Goal: Task Accomplishment & Management: Complete application form

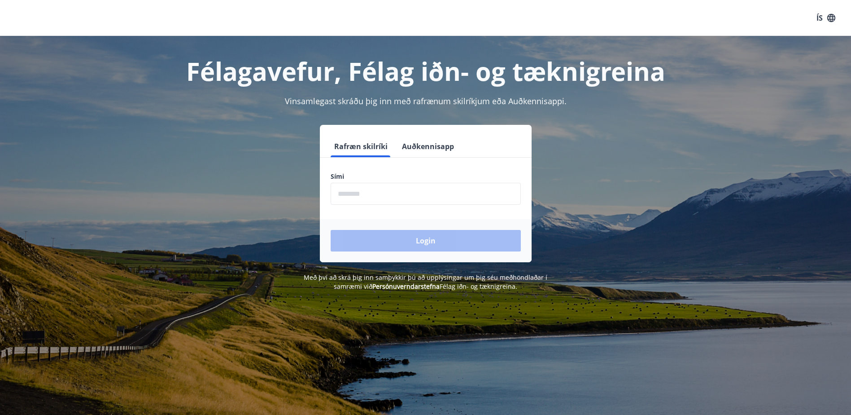
click at [380, 195] on input "phone" at bounding box center [426, 194] width 190 height 22
type input "********"
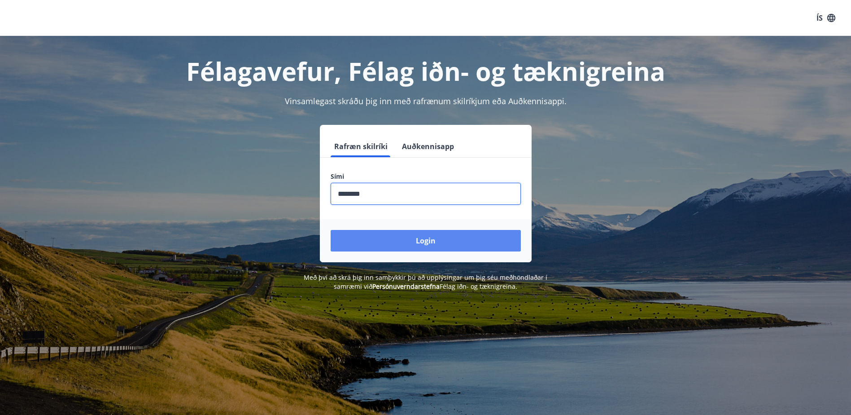
click at [406, 241] on button "Login" at bounding box center [426, 241] width 190 height 22
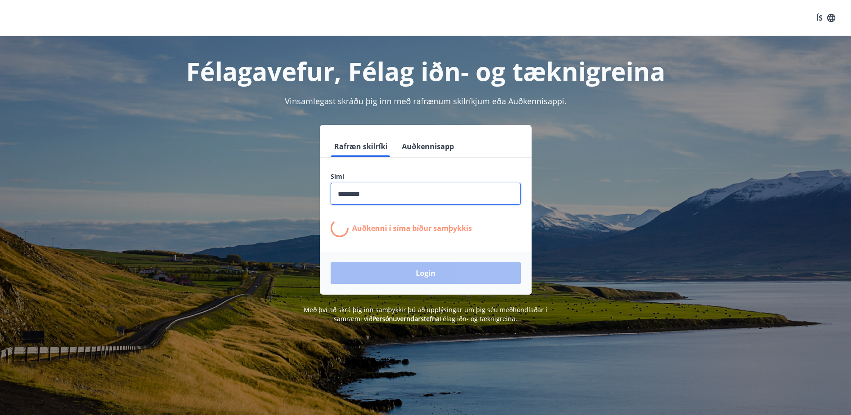
click at [378, 193] on input "phone" at bounding box center [426, 194] width 190 height 22
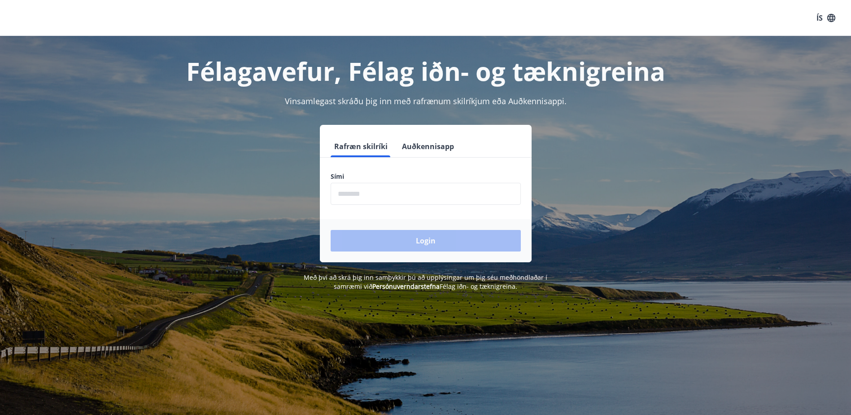
click at [384, 194] on input "phone" at bounding box center [426, 194] width 190 height 22
type input "********"
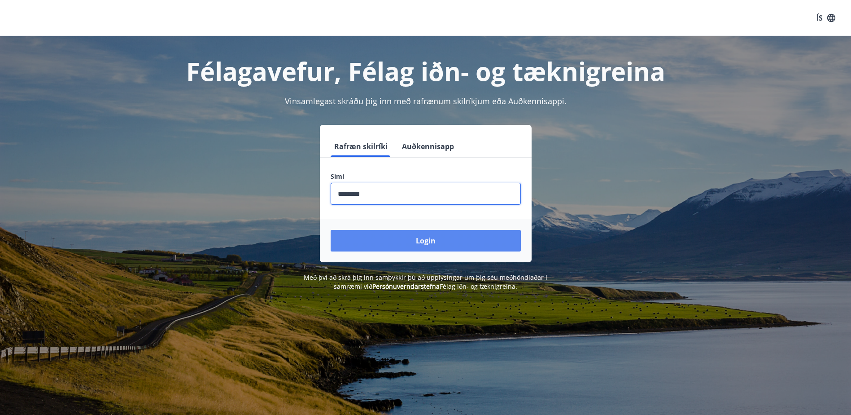
click at [427, 238] on button "Login" at bounding box center [426, 241] width 190 height 22
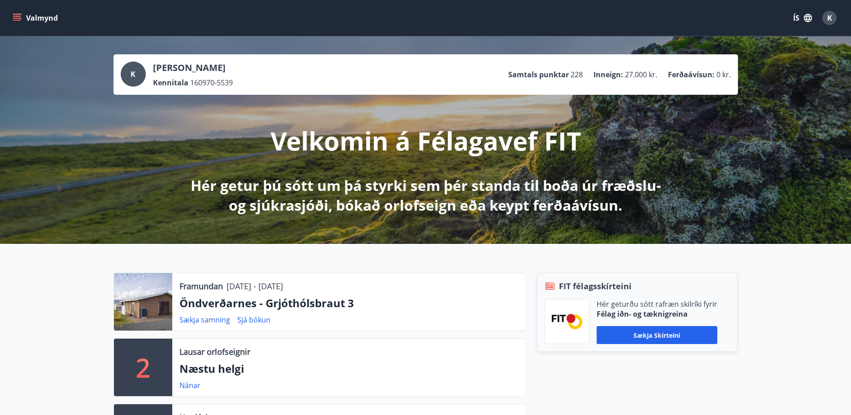
scroll to position [45, 0]
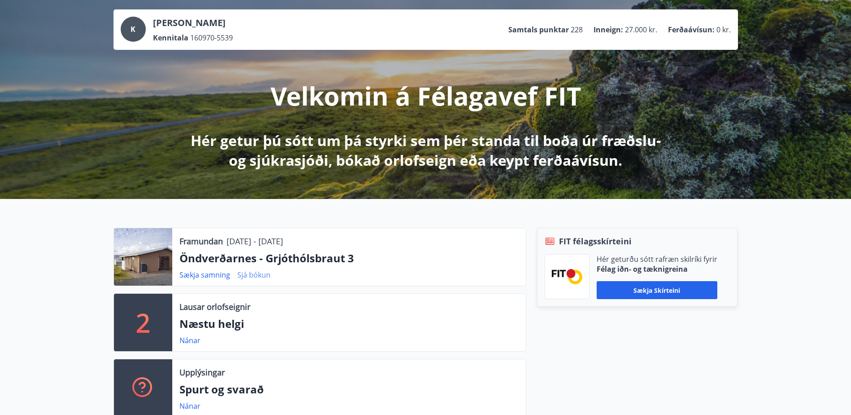
click at [245, 274] on link "Sjá bókun" at bounding box center [253, 275] width 33 height 10
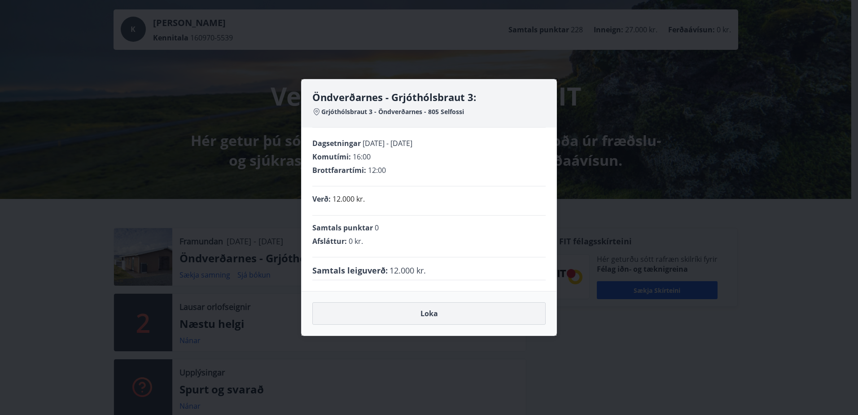
click at [415, 313] on button "Loka" at bounding box center [428, 313] width 233 height 22
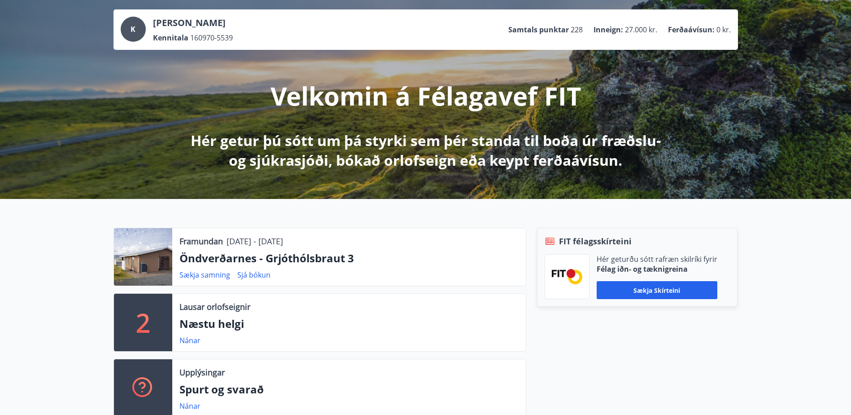
click at [366, 315] on div "Lausar orlofseignir Næstu helgi Nánar" at bounding box center [349, 321] width 354 height 57
click at [437, 284] on div "Framundan [DATE] - [DATE] Öndverðarnes - Grjóthólsbraut 3 Sækja samning Sjá bók…" at bounding box center [349, 256] width 354 height 57
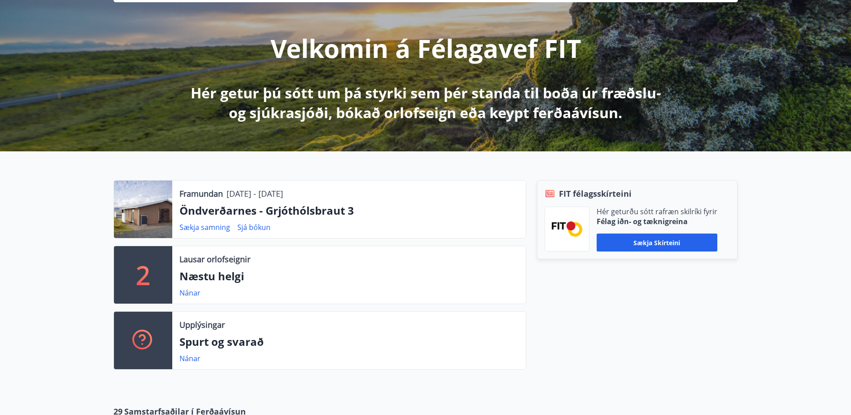
scroll to position [0, 0]
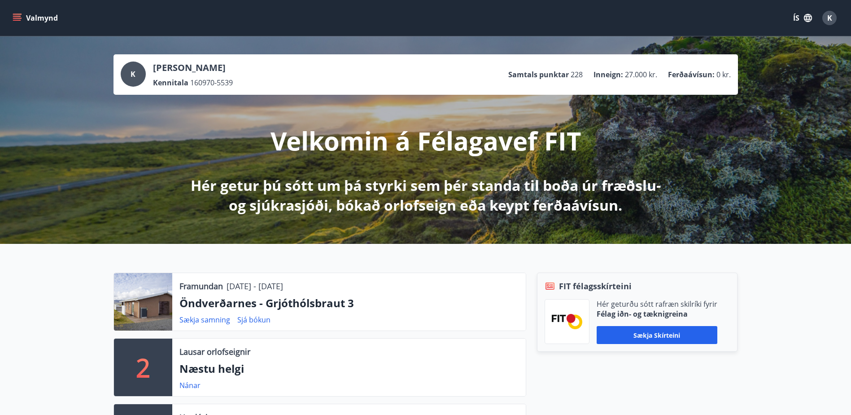
click at [17, 20] on icon "menu" at bounding box center [17, 20] width 8 height 1
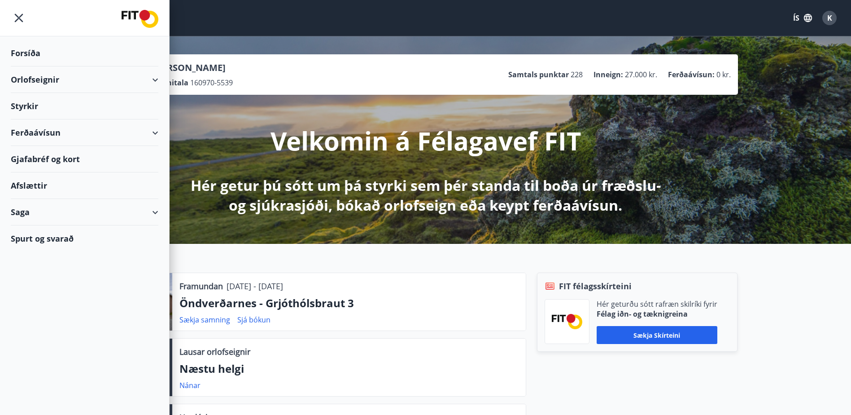
click at [42, 110] on div "Styrkir" at bounding box center [85, 106] width 148 height 26
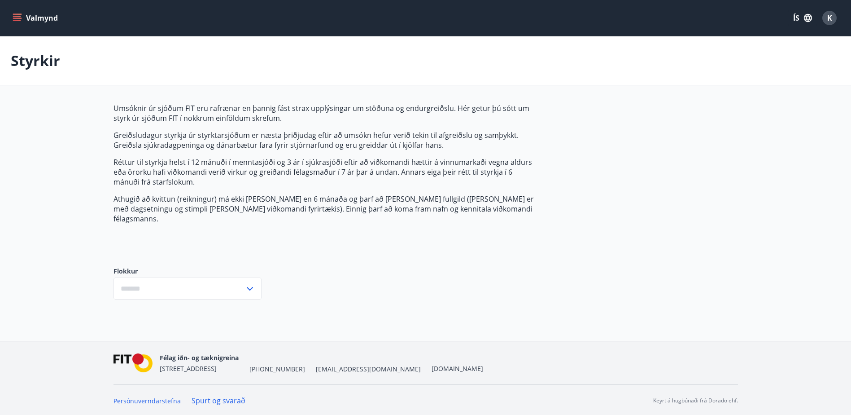
type input "***"
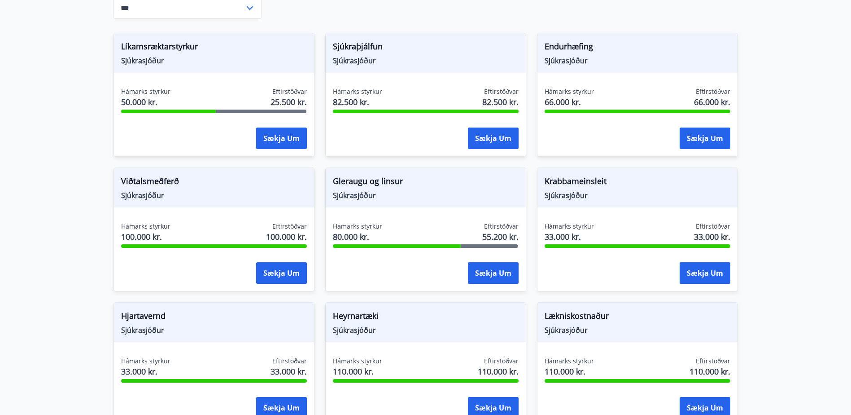
scroll to position [359, 0]
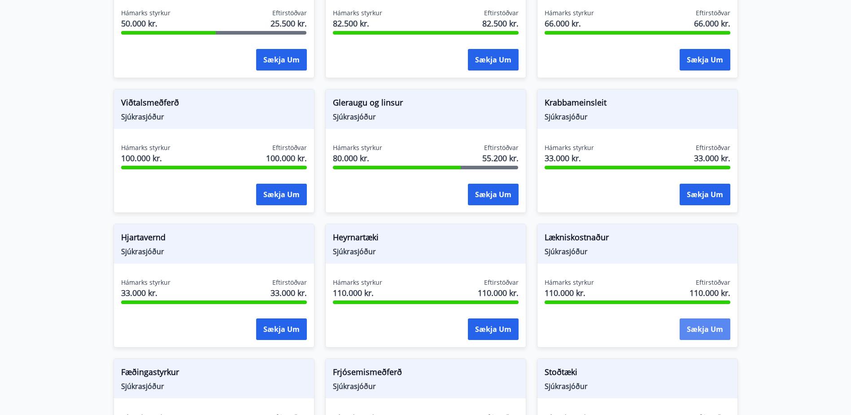
click at [705, 321] on button "Sækja um" at bounding box center [705, 329] width 51 height 22
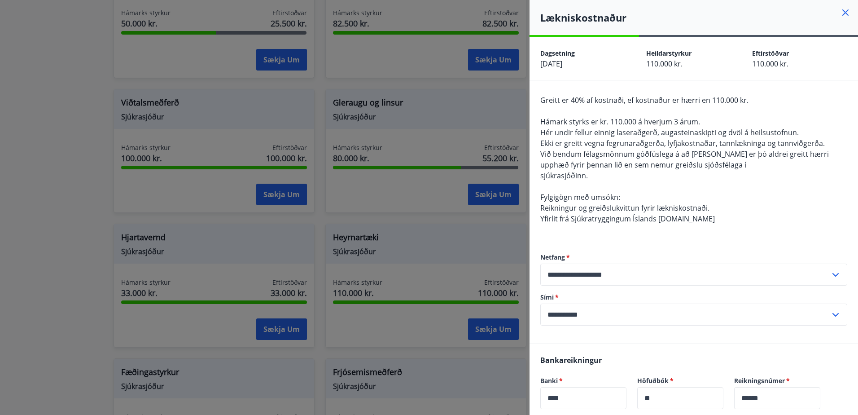
click at [396, 206] on div at bounding box center [429, 207] width 858 height 415
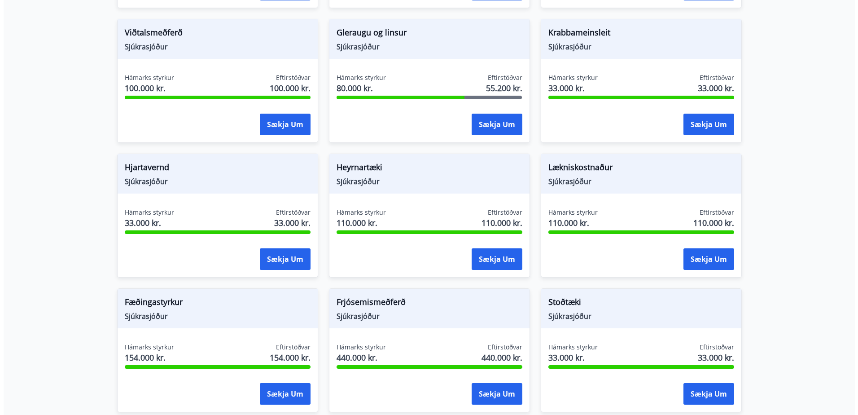
scroll to position [413, 0]
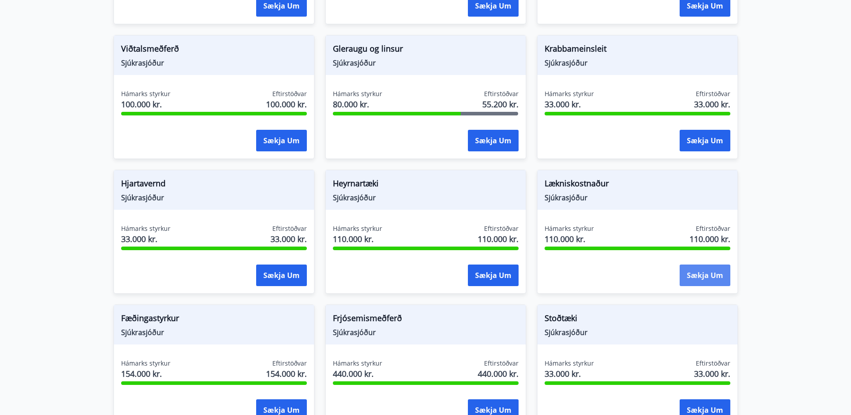
click at [703, 267] on button "Sækja um" at bounding box center [705, 275] width 51 height 22
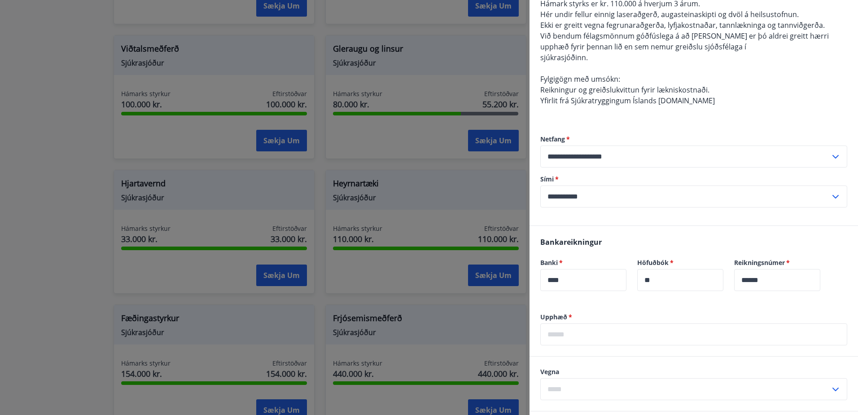
scroll to position [179, 0]
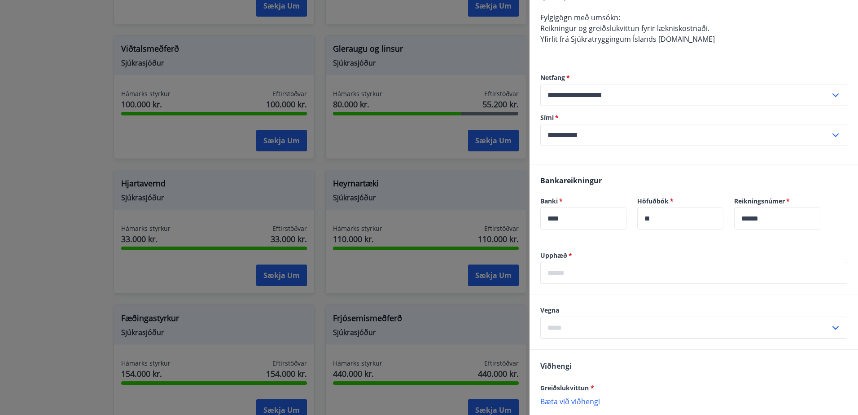
click at [584, 275] on input "text" at bounding box center [693, 273] width 307 height 22
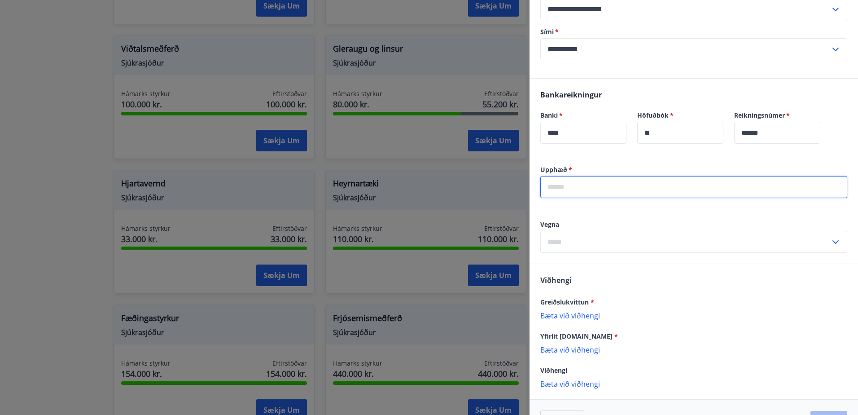
scroll to position [269, 0]
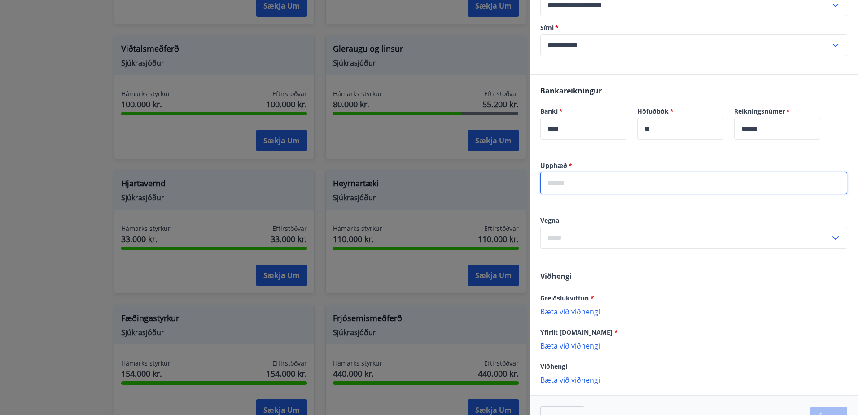
click at [826, 237] on div "​" at bounding box center [693, 238] width 307 height 22
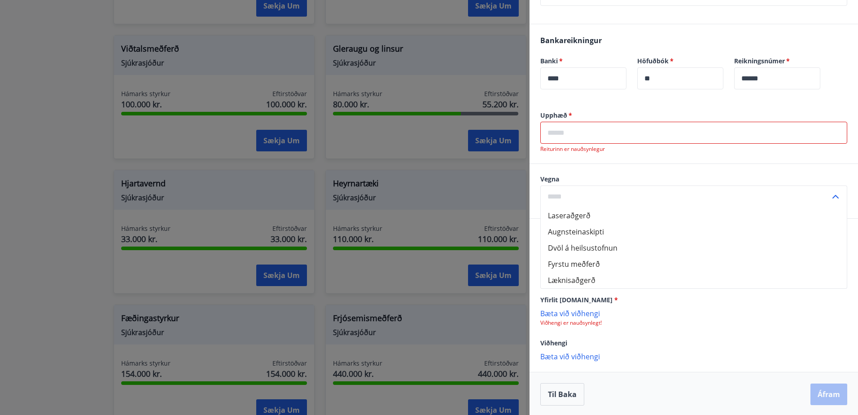
scroll to position [321, 0]
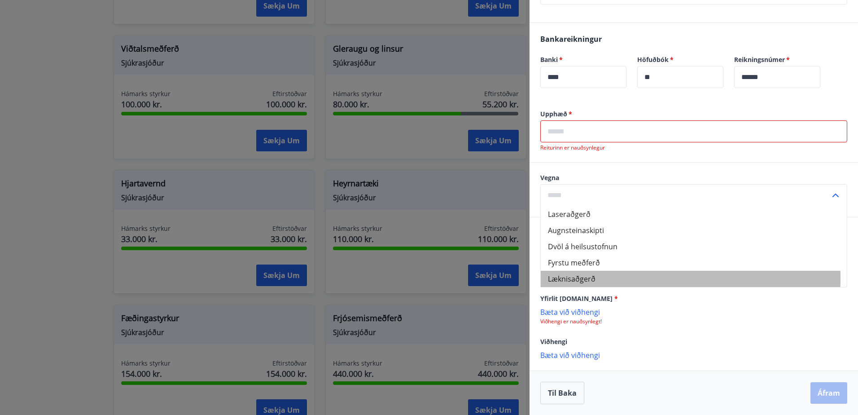
click at [586, 278] on li "Læknisaðgerð" at bounding box center [694, 279] width 306 height 16
type input "**********"
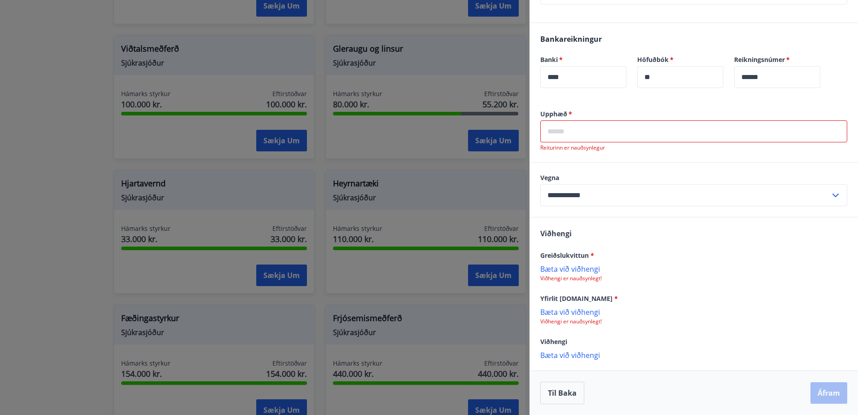
click at [575, 136] on input "text" at bounding box center [693, 131] width 307 height 22
click at [606, 128] on input "text" at bounding box center [693, 131] width 307 height 22
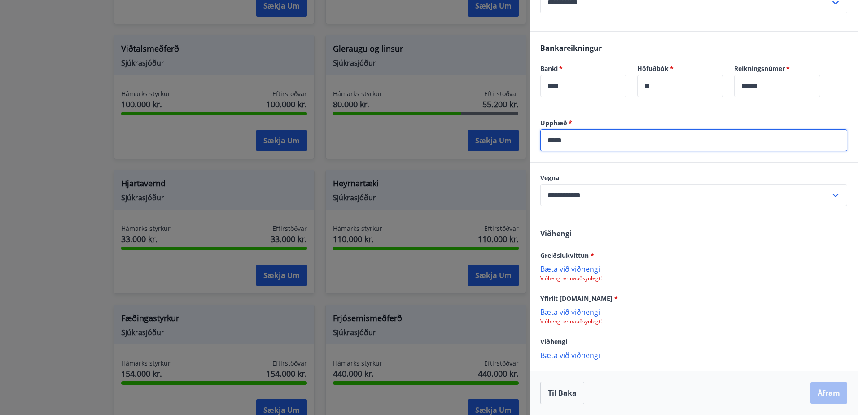
type input "*****"
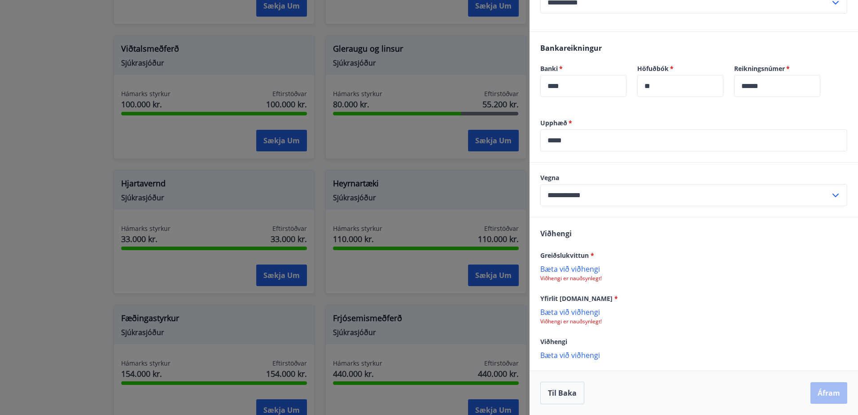
click at [645, 258] on div "Greiðslukvittun *" at bounding box center [693, 254] width 307 height 11
click at [571, 270] on p "Bæta við viðhengi" at bounding box center [693, 268] width 307 height 9
click at [698, 223] on div "Viðhengi Greiðslukvittun * IMG_5850.jpg Yfirlit sjukra.is * Bæta við viðhengi V…" at bounding box center [693, 293] width 328 height 153
click at [830, 196] on icon at bounding box center [835, 194] width 11 height 11
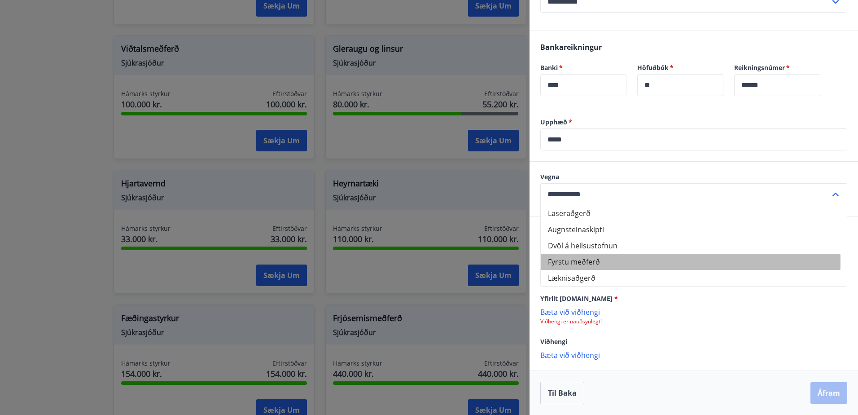
click at [609, 261] on li "Fyrstu meðferð" at bounding box center [694, 262] width 306 height 16
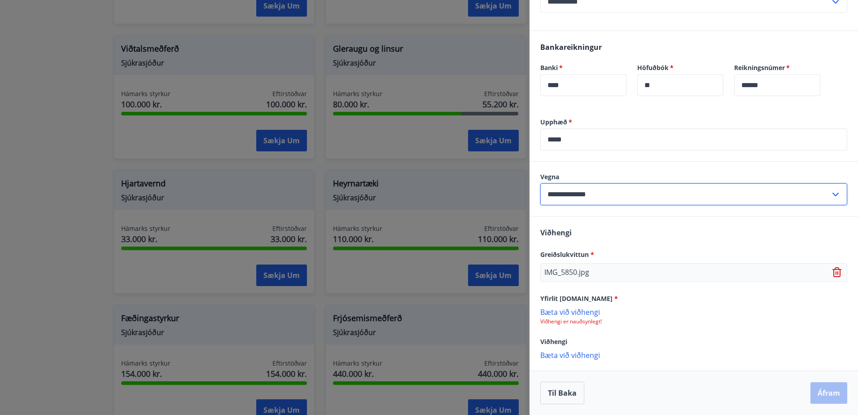
click at [645, 188] on input "**********" at bounding box center [685, 194] width 290 height 22
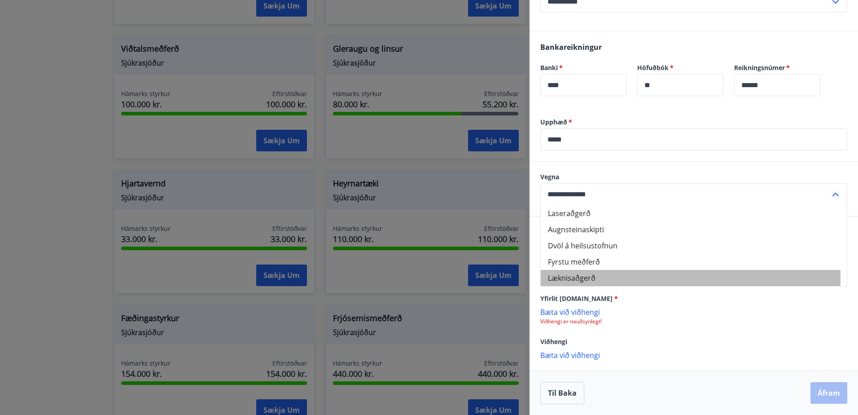
click at [578, 277] on li "Læknisaðgerð" at bounding box center [694, 278] width 306 height 16
type input "**********"
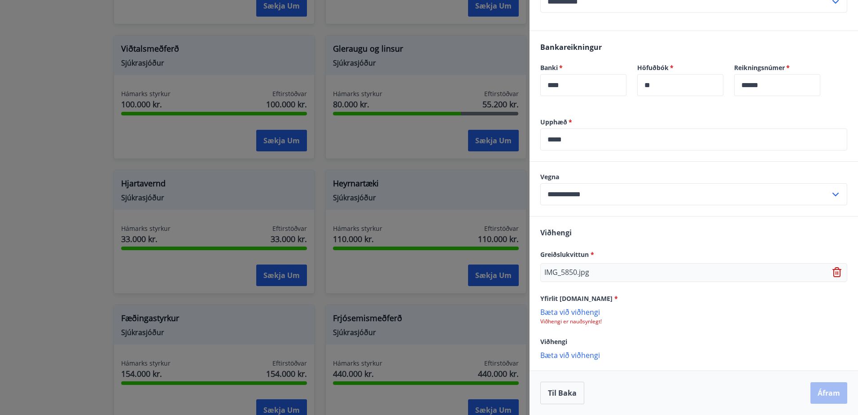
click at [576, 312] on p "Bæta við viðhengi" at bounding box center [693, 311] width 307 height 9
click at [572, 356] on p "Bæta við viðhengi" at bounding box center [693, 355] width 307 height 9
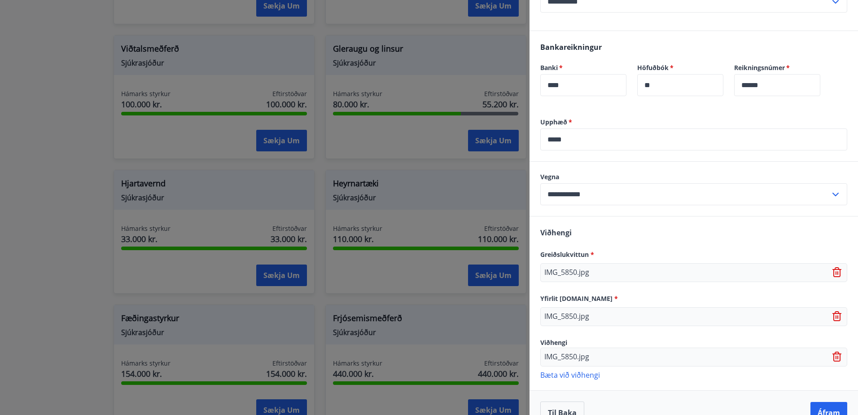
scroll to position [333, 0]
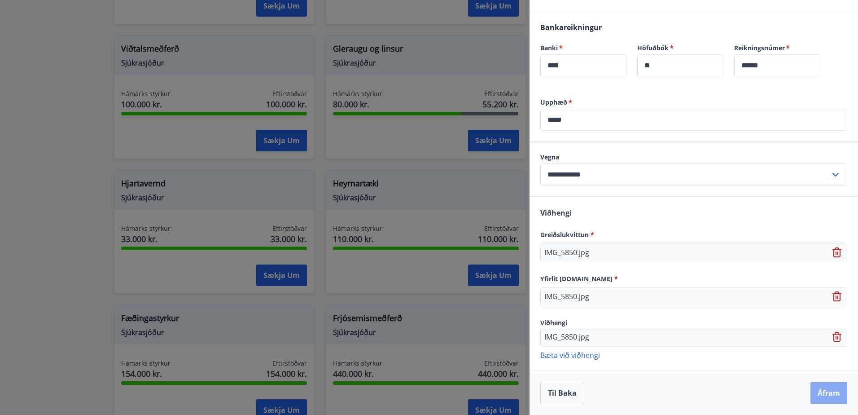
click at [819, 389] on button "Áfram" at bounding box center [828, 393] width 37 height 22
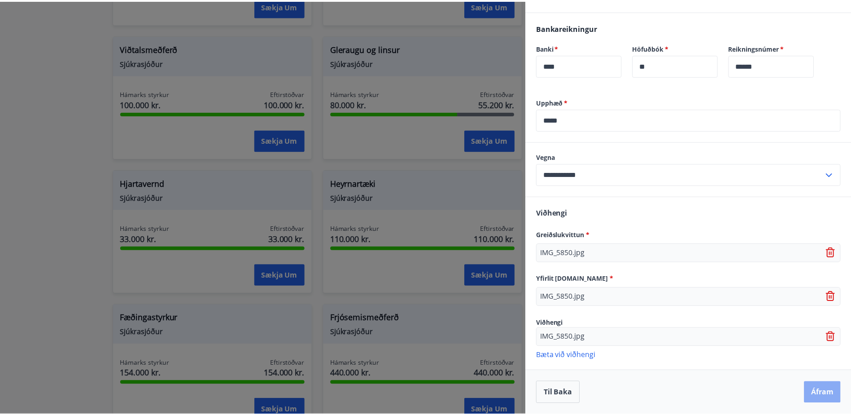
scroll to position [0, 0]
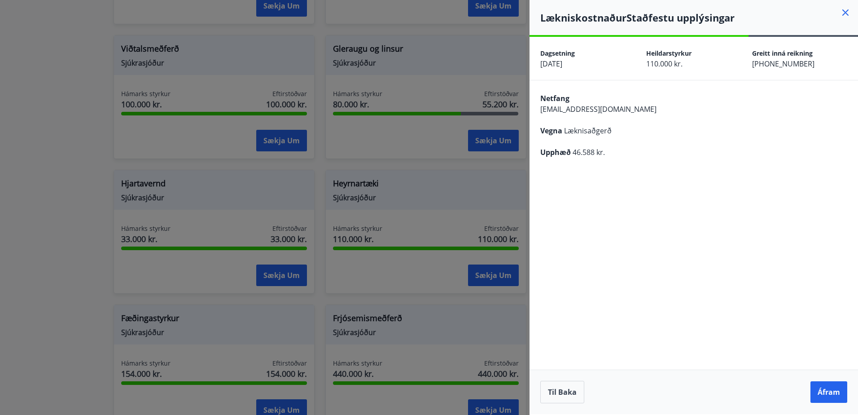
click at [677, 225] on div "**********" at bounding box center [693, 225] width 328 height 377
click at [823, 385] on button "Áfram" at bounding box center [828, 392] width 37 height 22
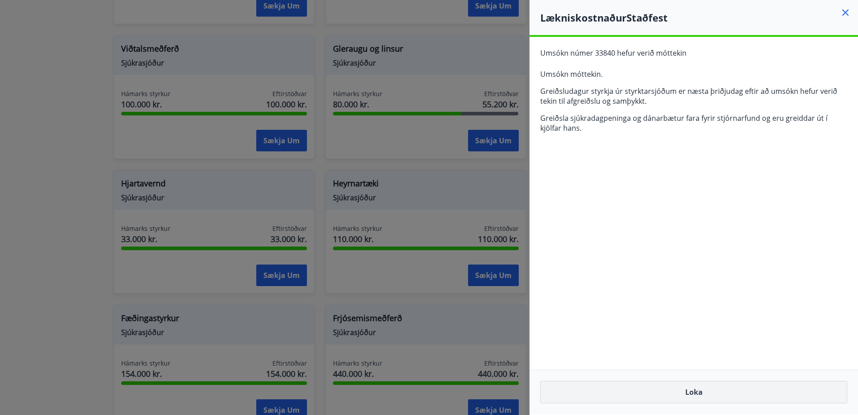
click at [695, 396] on button "Loka" at bounding box center [693, 392] width 307 height 22
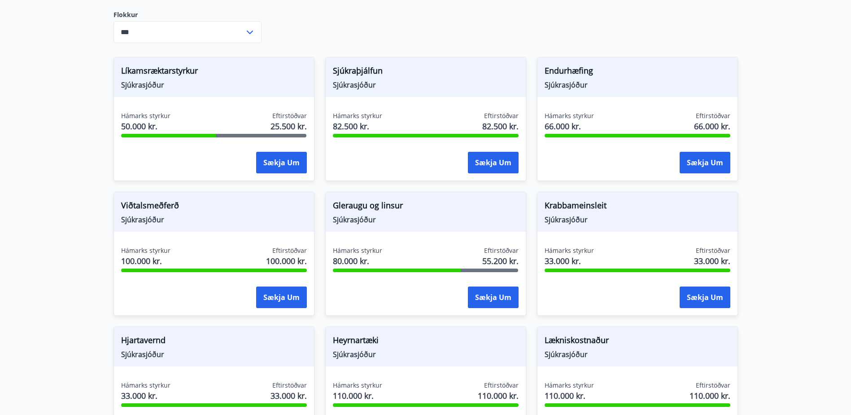
scroll to position [278, 0]
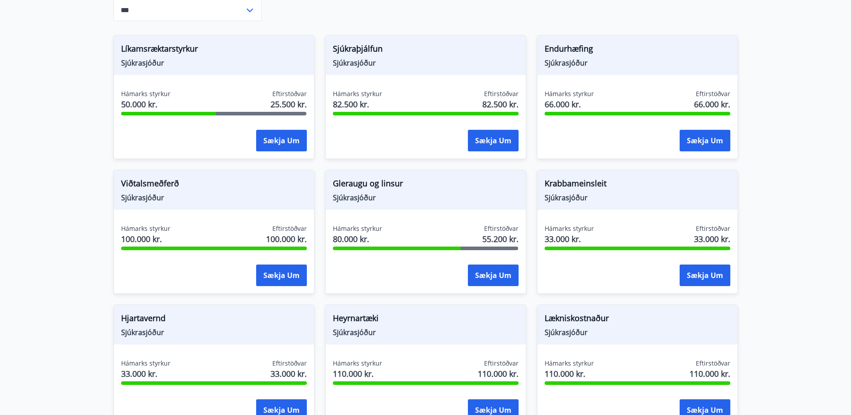
drag, startPoint x: 780, startPoint y: 238, endPoint x: 771, endPoint y: 236, distance: 9.5
click at [780, 238] on main "Styrkir Umsóknir úr sjóðum FIT eru rafrænar en þannig fást strax upplýsingar um…" at bounding box center [425, 233] width 851 height 950
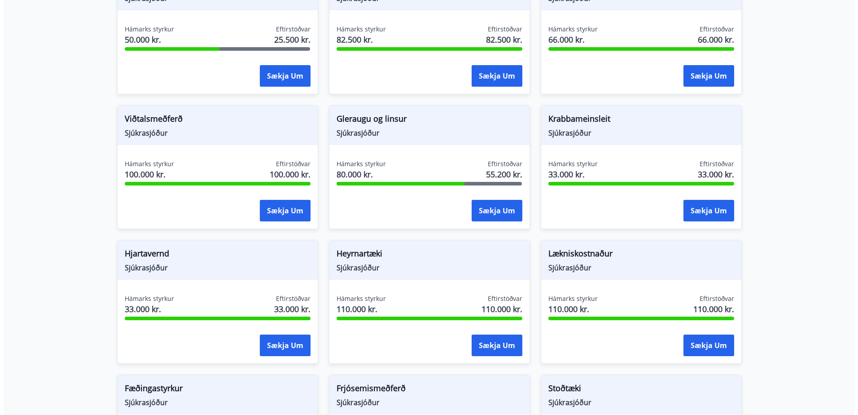
scroll to position [368, 0]
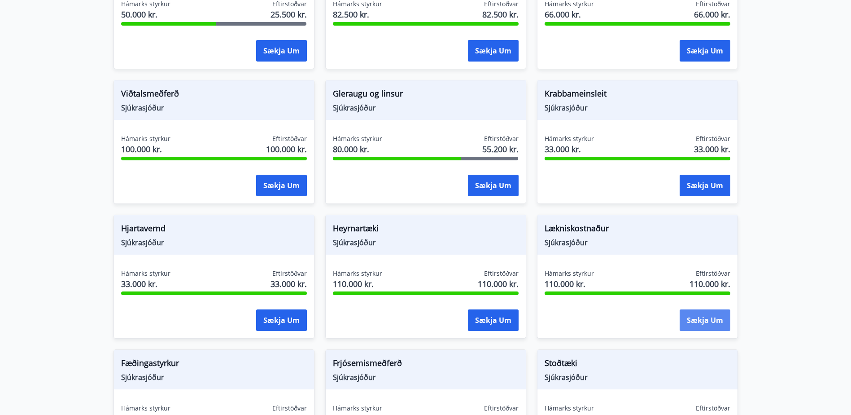
click at [698, 313] on button "Sækja um" at bounding box center [705, 320] width 51 height 22
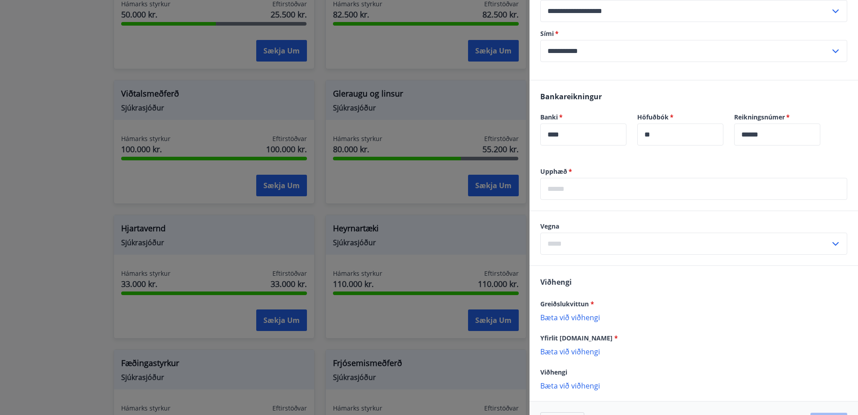
scroll to position [269, 0]
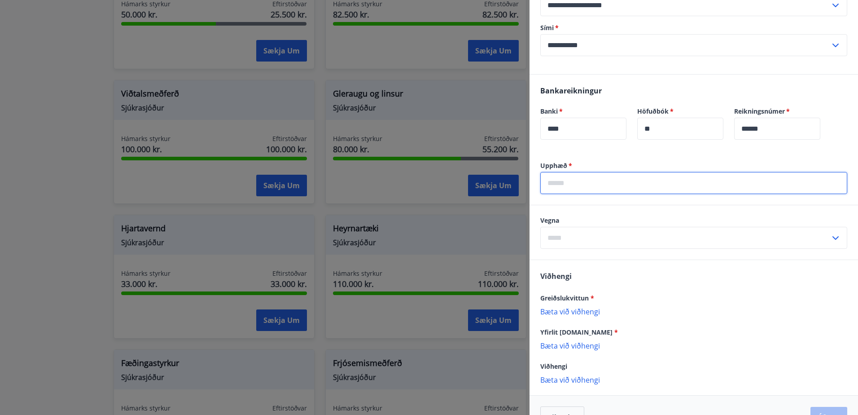
click at [575, 183] on input "text" at bounding box center [693, 183] width 307 height 22
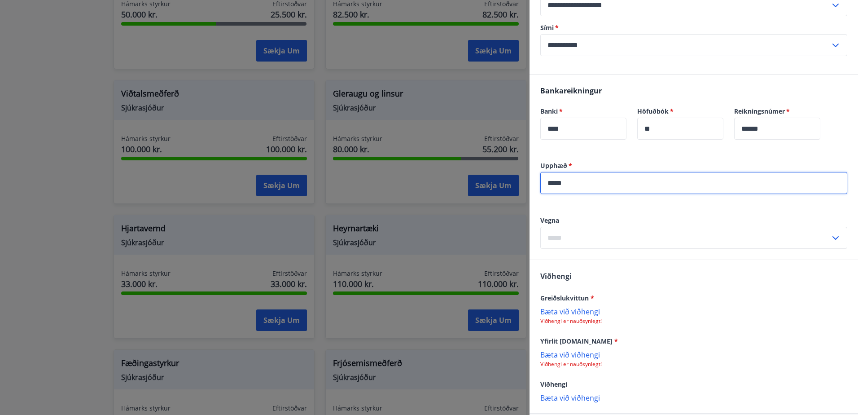
type input "*****"
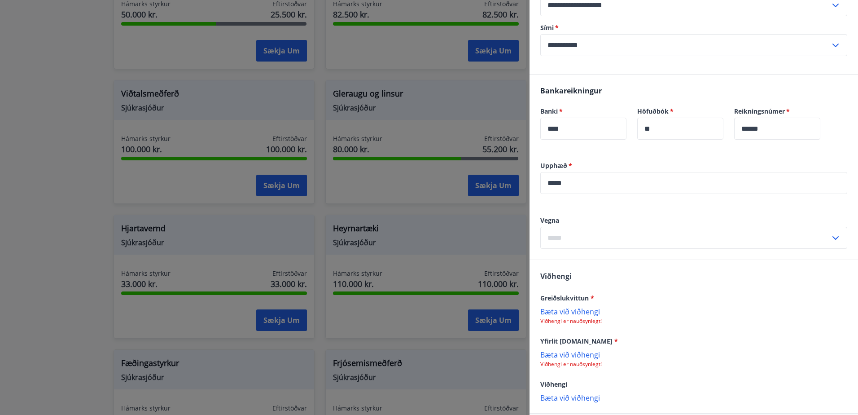
click at [590, 195] on div "Upphæð   * ***** ​" at bounding box center [693, 183] width 328 height 44
click at [597, 238] on input "text" at bounding box center [685, 238] width 290 height 22
click at [587, 321] on li "Læknisaðgerð" at bounding box center [694, 321] width 306 height 16
type input "**********"
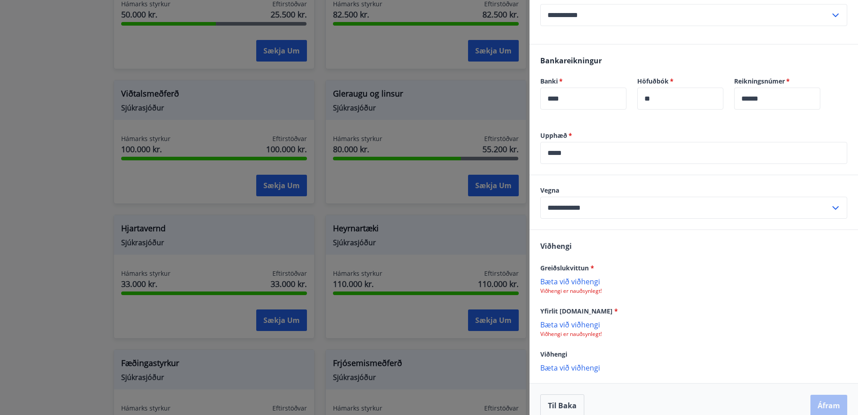
scroll to position [312, 0]
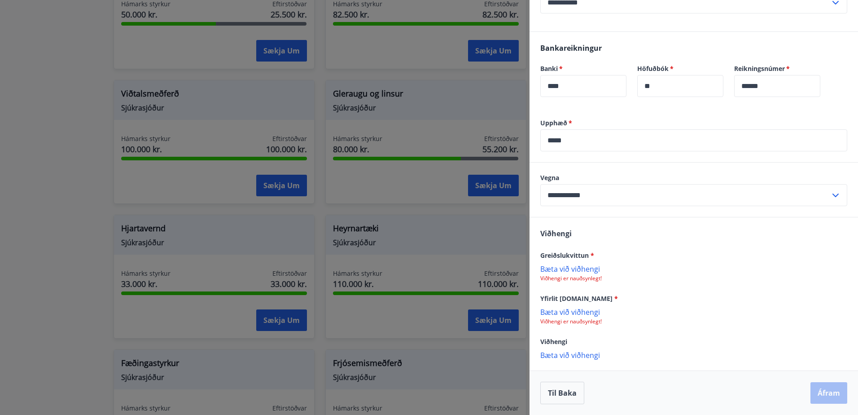
click at [607, 196] on input "**********" at bounding box center [685, 195] width 290 height 22
click at [572, 279] on li "Læknisaðgerð" at bounding box center [694, 279] width 306 height 16
click at [663, 283] on div "Viðhengi Greiðslukvittun * Bæta við viðhengi Viðhengi er nauðsynlegt! Yfirlit s…" at bounding box center [693, 293] width 328 height 153
click at [569, 271] on p "Bæta við viðhengi" at bounding box center [693, 268] width 307 height 9
click at [588, 310] on p "Bæta við viðhengi" at bounding box center [693, 312] width 307 height 9
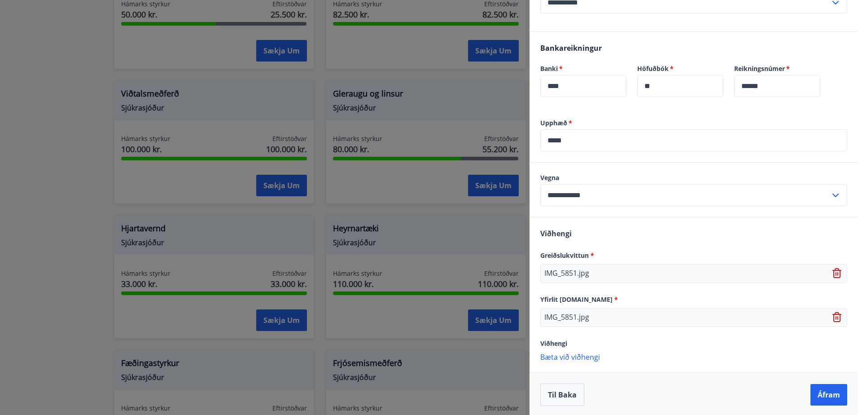
scroll to position [314, 0]
click at [577, 354] on p "Bæta við viðhengi" at bounding box center [693, 354] width 307 height 9
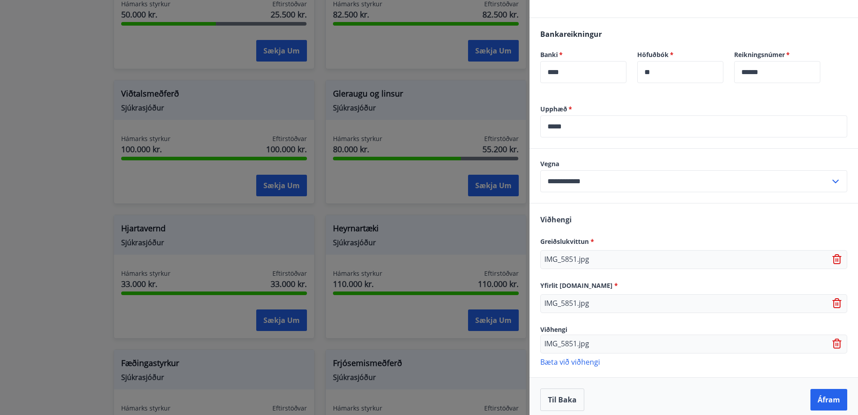
scroll to position [333, 0]
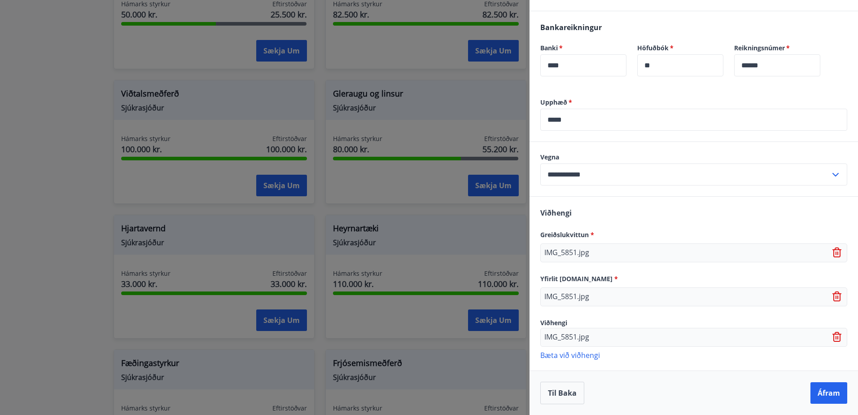
click at [570, 356] on p "Bæta við viðhengi" at bounding box center [693, 354] width 307 height 9
click at [828, 394] on button "Áfram" at bounding box center [828, 393] width 37 height 22
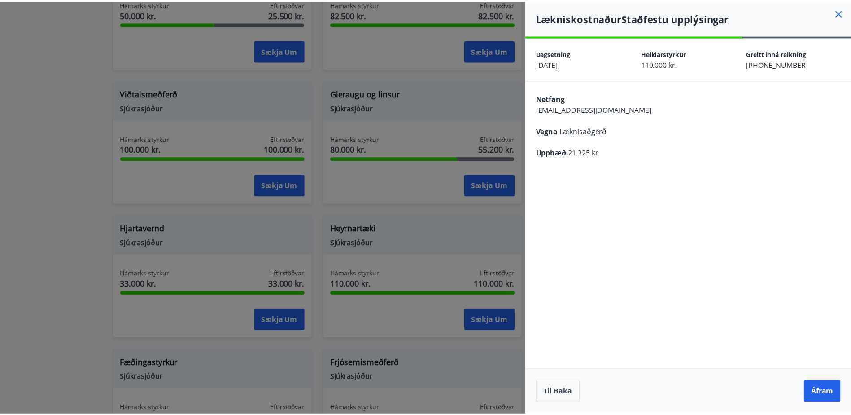
scroll to position [0, 0]
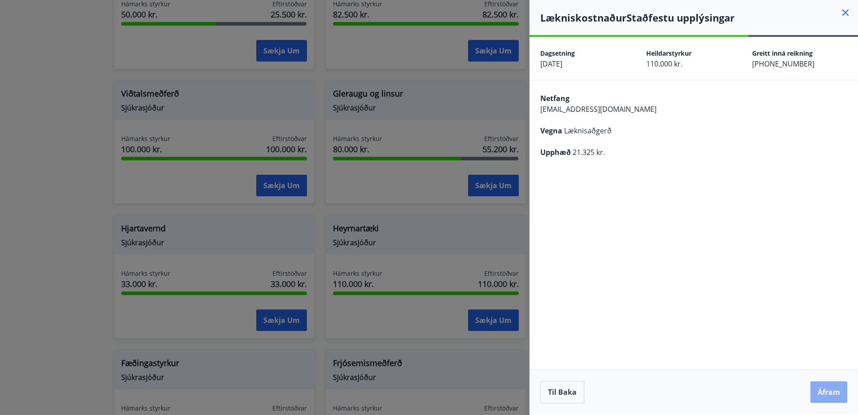
click at [823, 394] on button "Áfram" at bounding box center [828, 392] width 37 height 22
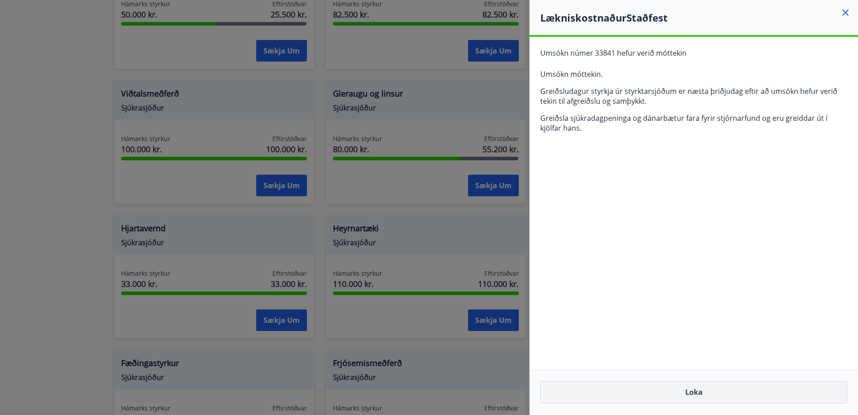
click at [694, 390] on button "Loka" at bounding box center [693, 392] width 307 height 22
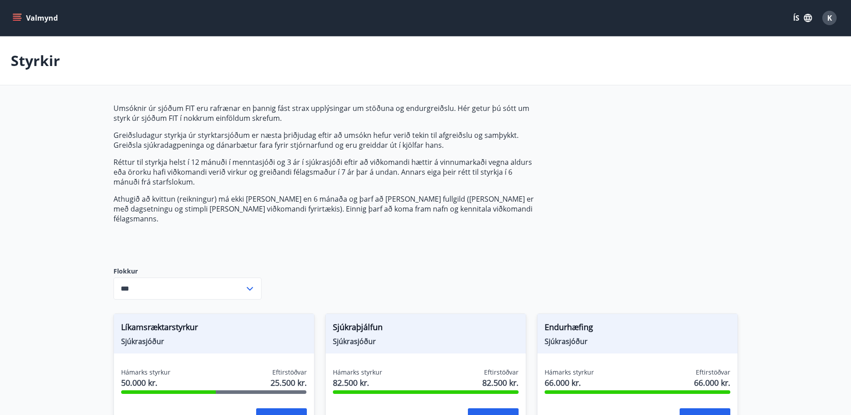
click at [42, 20] on button "Valmynd" at bounding box center [36, 18] width 51 height 16
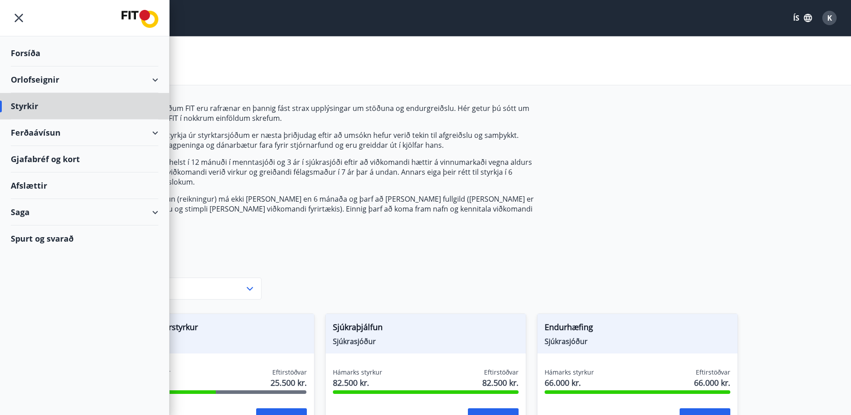
click at [20, 52] on div "Forsíða" at bounding box center [85, 53] width 148 height 26
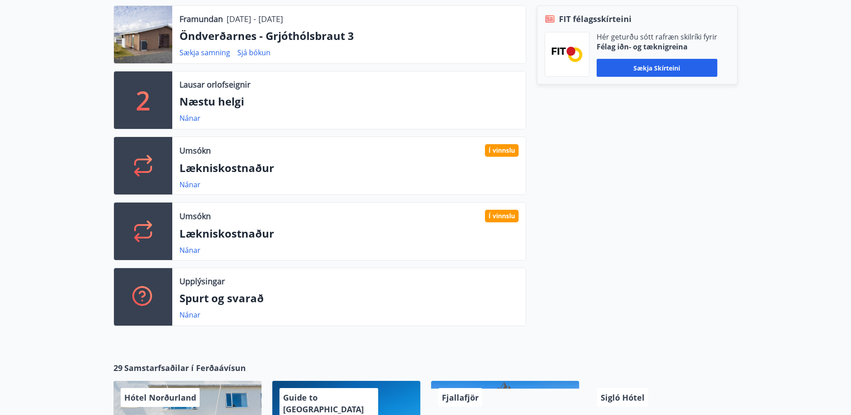
scroll to position [224, 0]
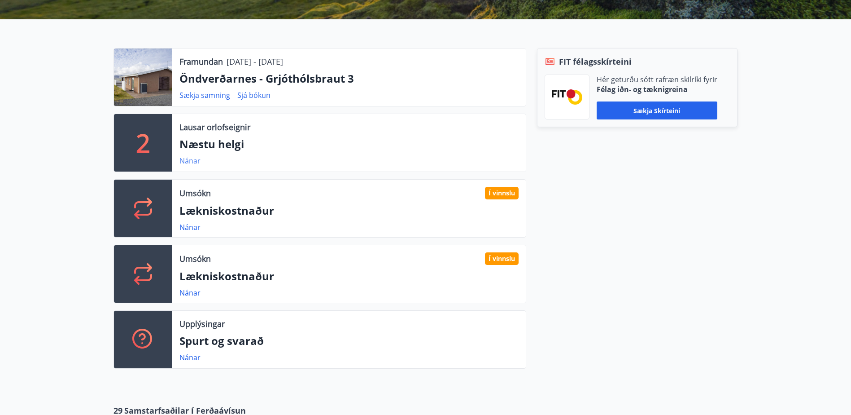
click at [190, 161] on link "Nánar" at bounding box center [189, 161] width 21 height 10
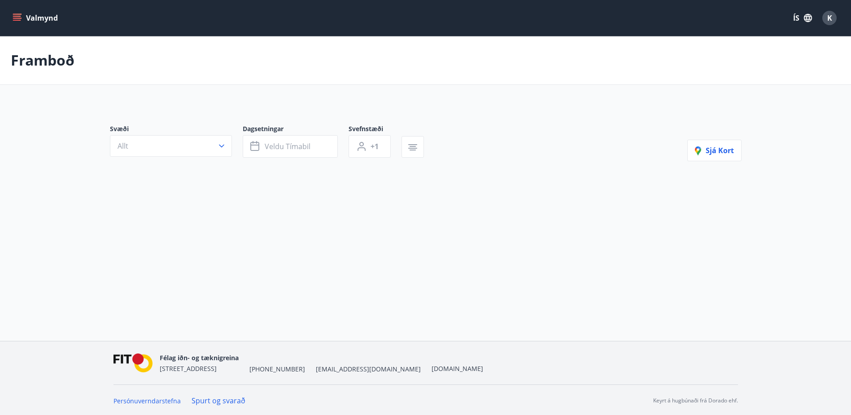
type input "*"
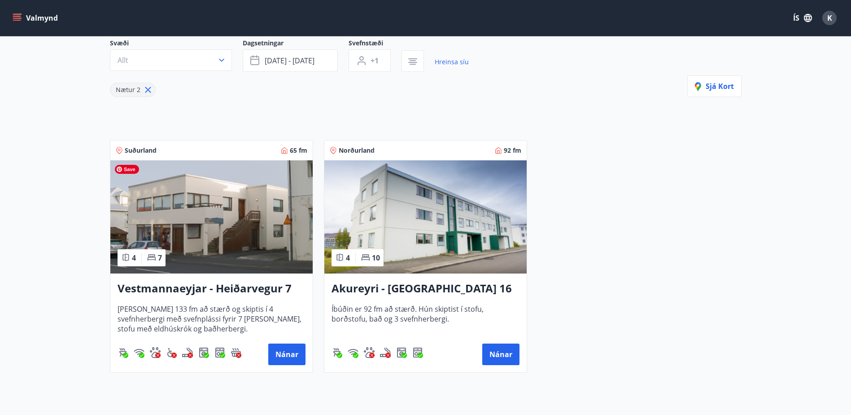
scroll to position [90, 0]
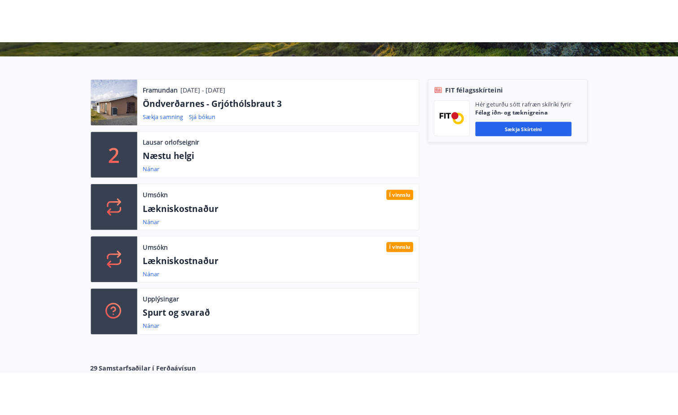
scroll to position [224, 0]
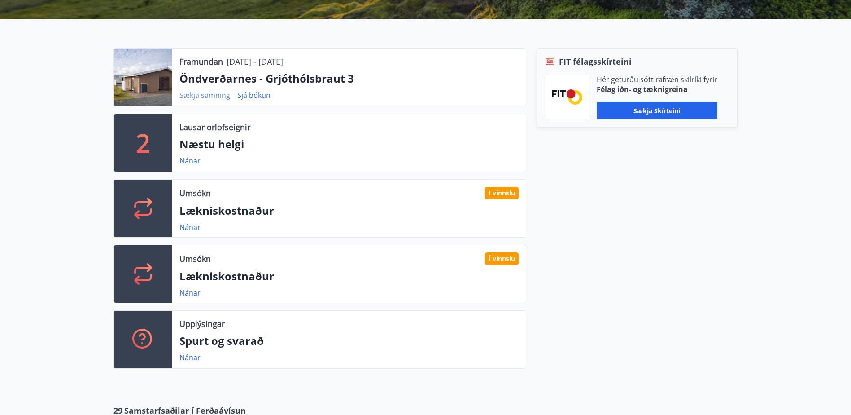
click at [205, 95] on link "Sækja samning" at bounding box center [204, 95] width 51 height 10
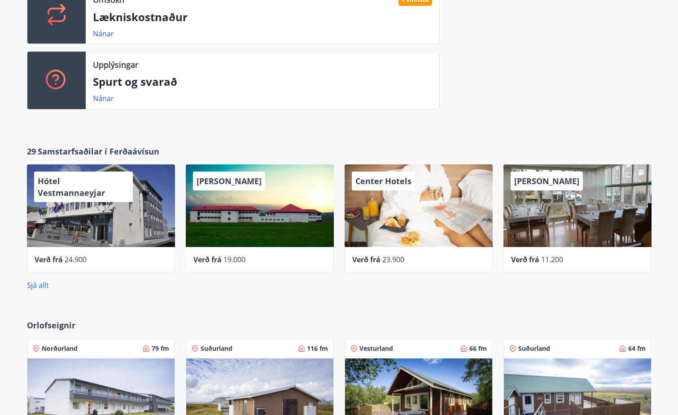
scroll to position [538, 0]
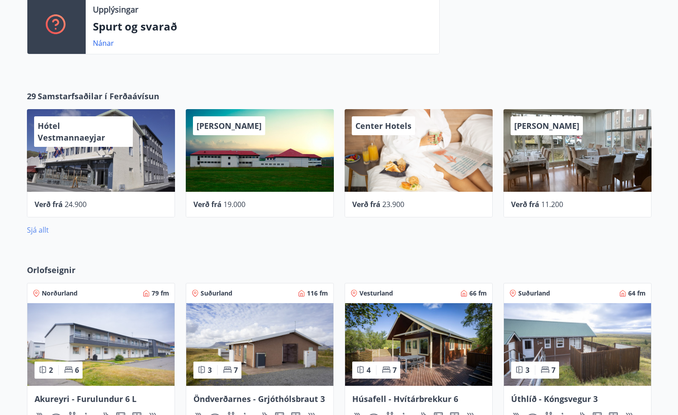
click at [44, 231] on link "Sjá allt" at bounding box center [38, 230] width 22 height 10
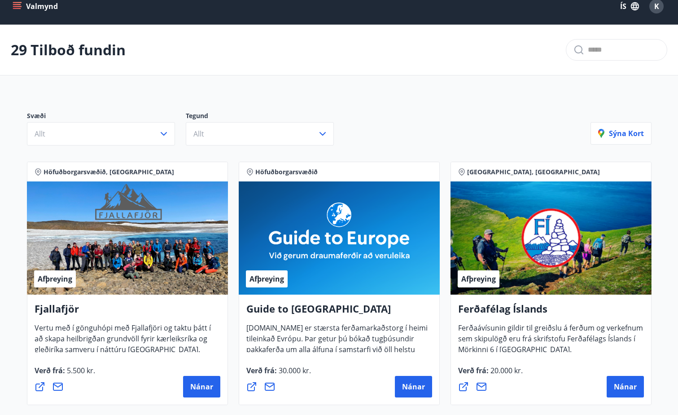
scroll to position [1, 0]
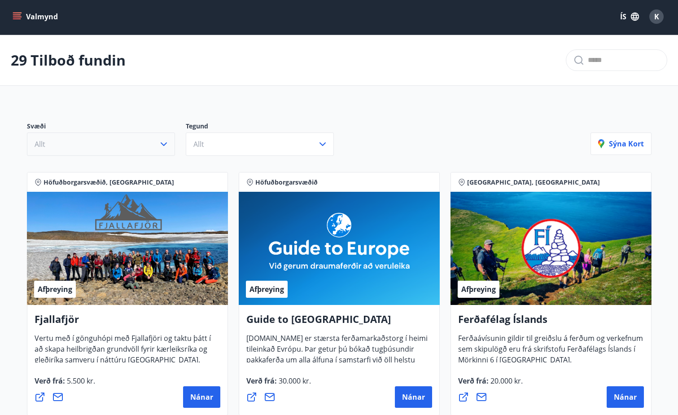
click at [160, 144] on icon "button" at bounding box center [163, 144] width 11 height 11
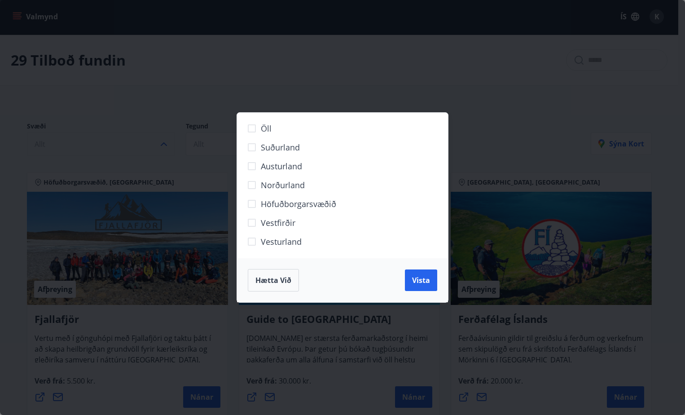
click at [275, 153] on span "Suðurland" at bounding box center [280, 147] width 39 height 12
click at [423, 282] on span "Vista" at bounding box center [421, 280] width 18 height 10
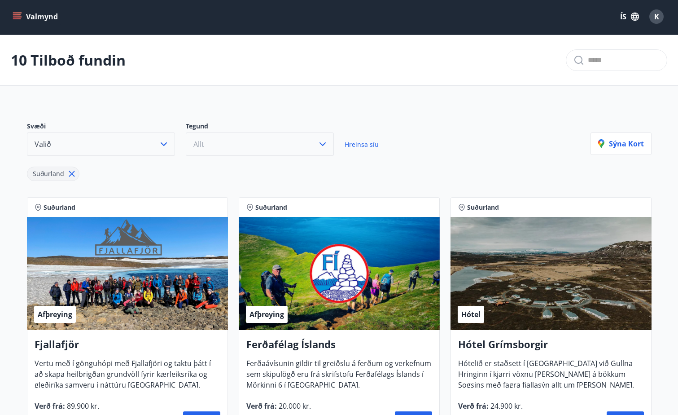
click at [322, 144] on icon "button" at bounding box center [322, 144] width 11 height 11
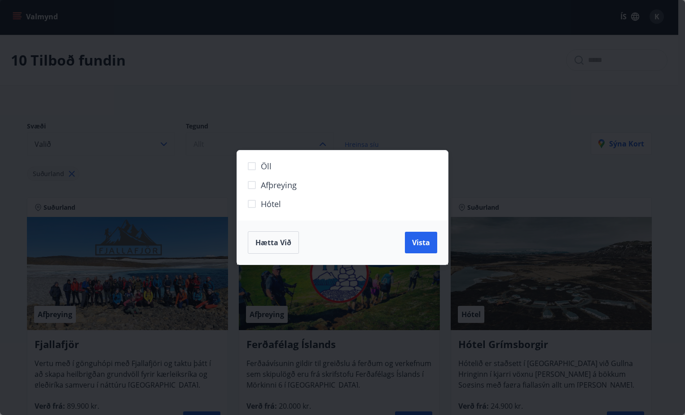
click at [336, 134] on div "Öll Afþreying Hótel Hætta við Vista" at bounding box center [342, 207] width 685 height 415
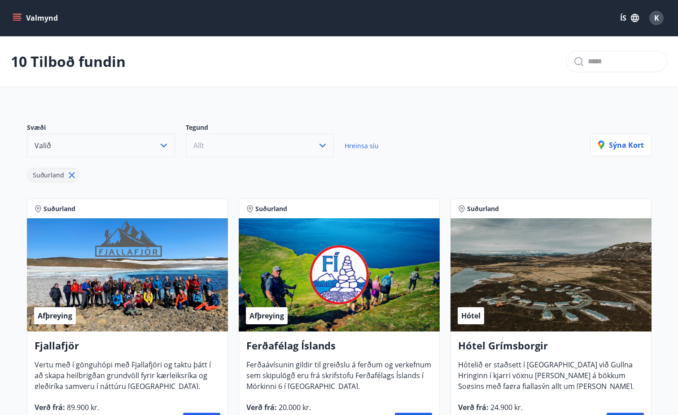
click at [15, 16] on icon "menu" at bounding box center [17, 16] width 8 height 1
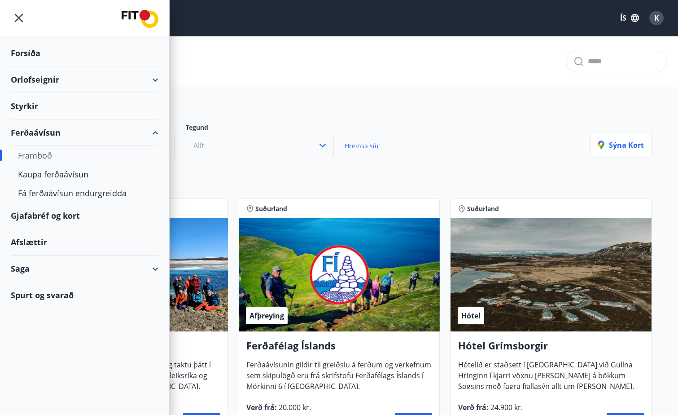
click at [38, 76] on div "Orlofseignir" at bounding box center [85, 79] width 148 height 26
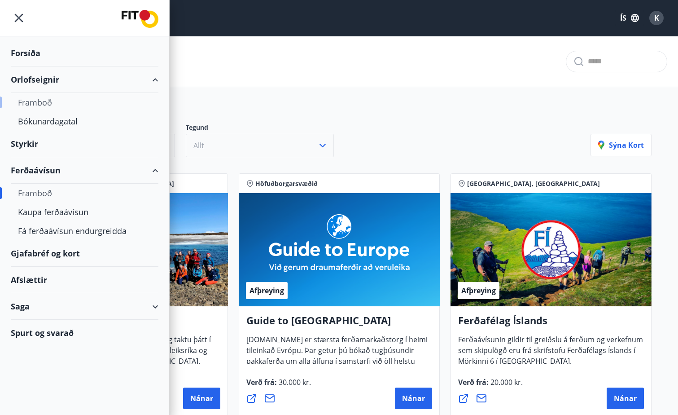
click at [44, 104] on div "Framboð" at bounding box center [84, 102] width 133 height 19
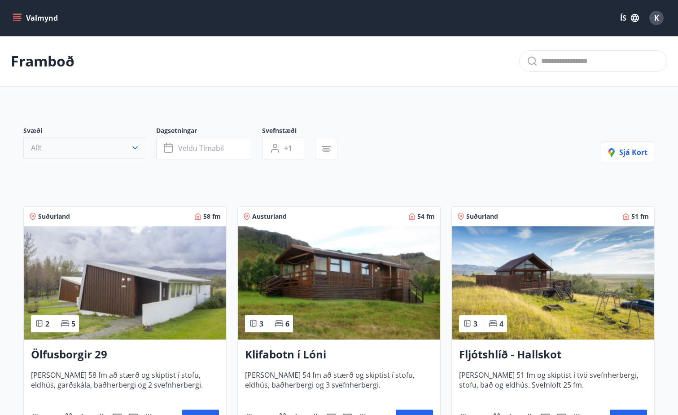
click at [126, 141] on button "Allt" at bounding box center [84, 148] width 122 height 22
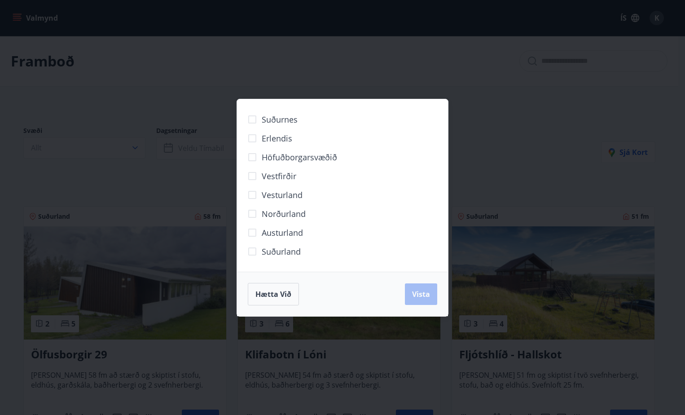
drag, startPoint x: 280, startPoint y: 252, endPoint x: 339, endPoint y: 271, distance: 61.7
click at [280, 252] on span "Suðurland" at bounding box center [281, 251] width 39 height 12
click at [426, 295] on span "Vista" at bounding box center [421, 294] width 18 height 10
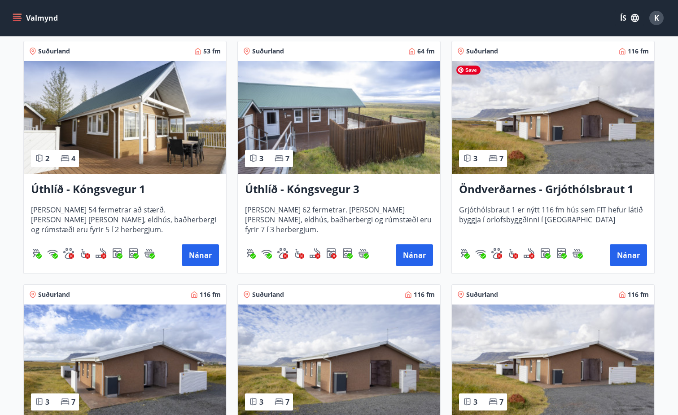
click at [564, 129] on img at bounding box center [553, 117] width 202 height 113
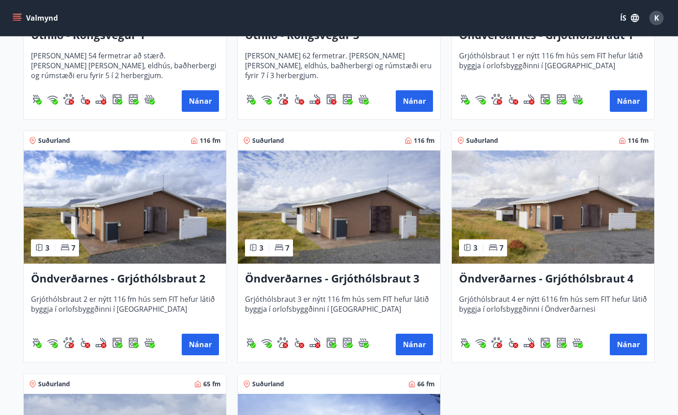
scroll to position [853, 0]
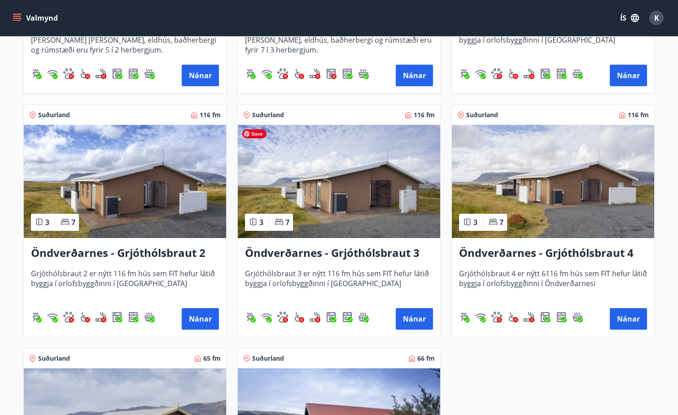
click at [369, 212] on img at bounding box center [339, 181] width 202 height 113
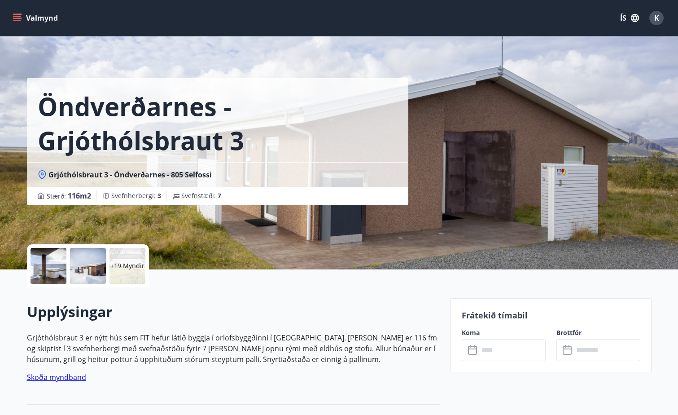
click at [70, 379] on link "Skoða myndband" at bounding box center [56, 377] width 59 height 10
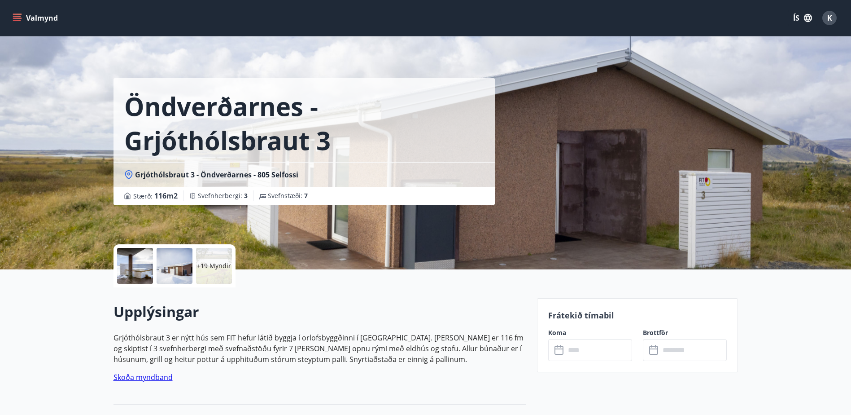
click at [208, 266] on p "+19 Myndir" at bounding box center [214, 265] width 34 height 9
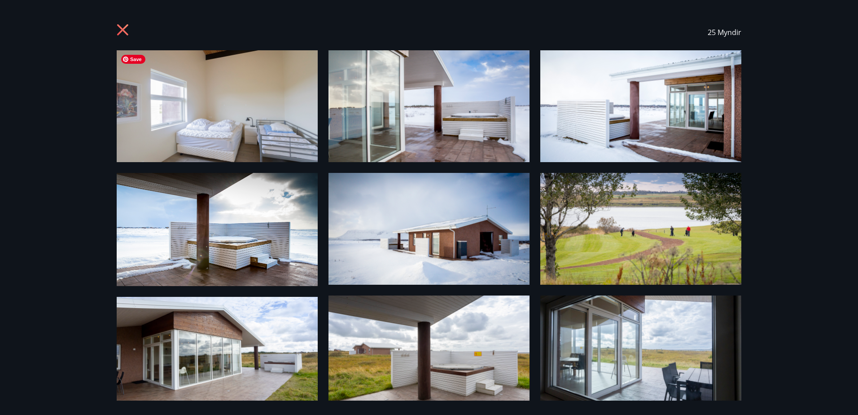
click at [237, 117] on img at bounding box center [217, 106] width 201 height 112
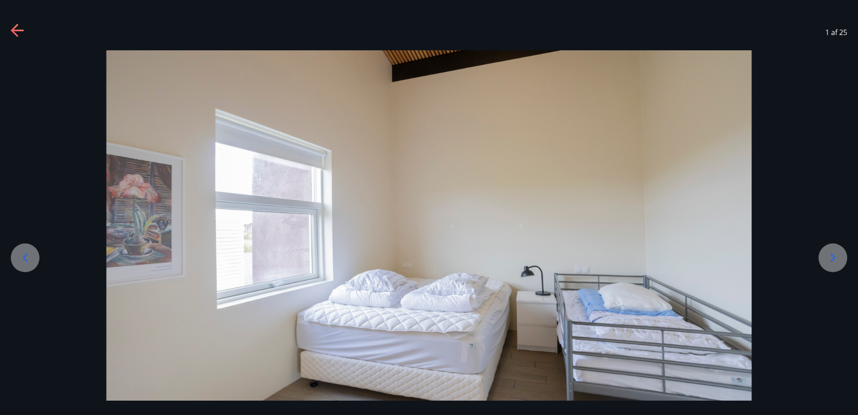
click at [830, 260] on icon at bounding box center [833, 257] width 14 height 14
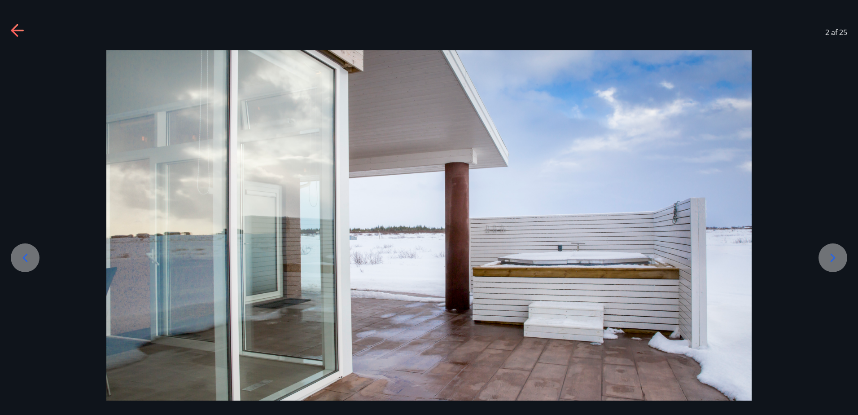
click at [830, 260] on icon at bounding box center [833, 257] width 14 height 14
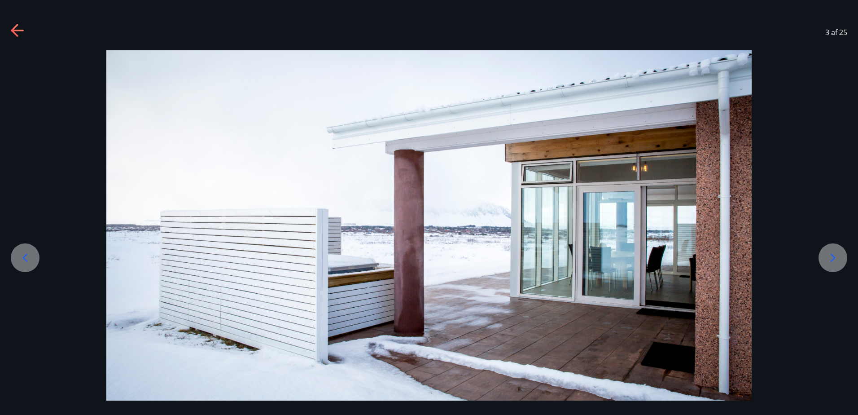
click at [830, 260] on icon at bounding box center [833, 257] width 14 height 14
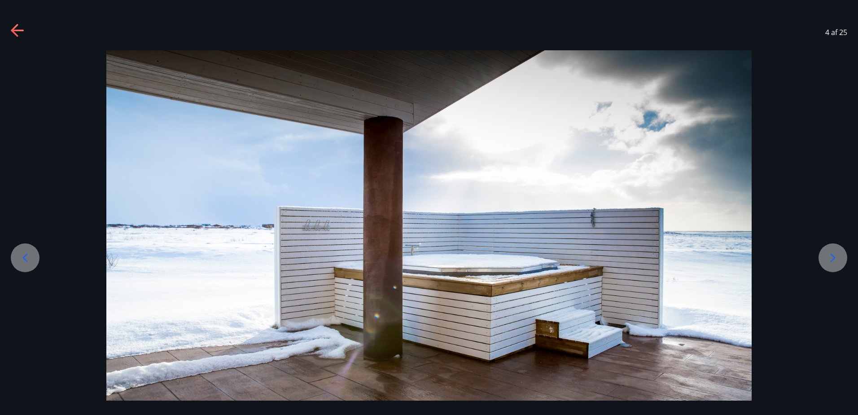
click at [830, 260] on icon at bounding box center [833, 257] width 14 height 14
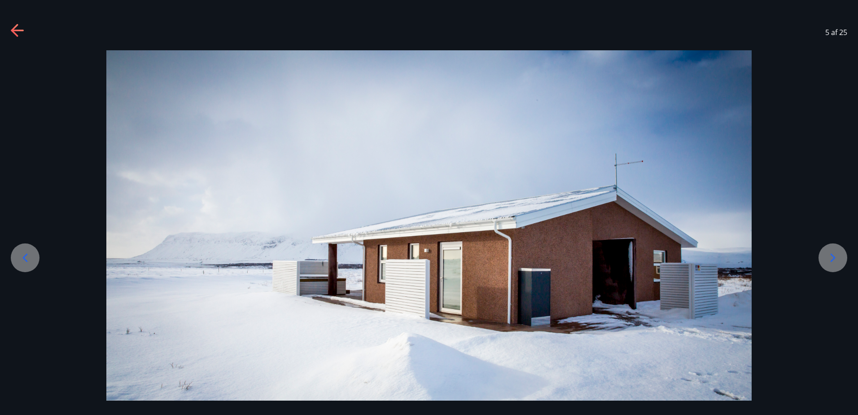
click at [830, 260] on icon at bounding box center [833, 257] width 14 height 14
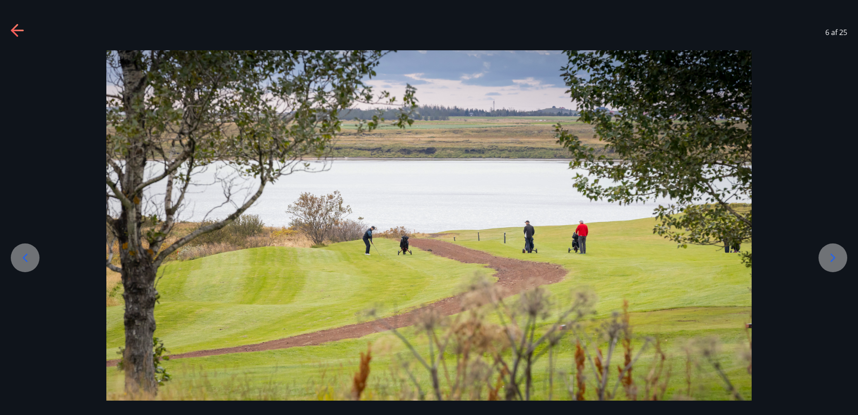
click at [830, 260] on icon at bounding box center [833, 257] width 14 height 14
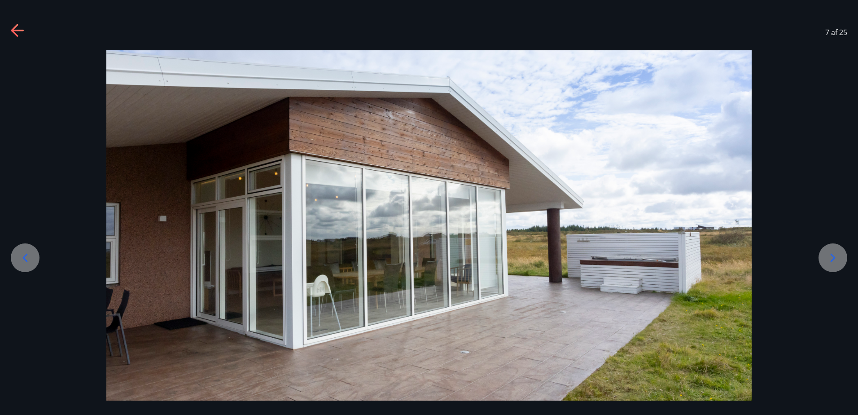
click at [842, 260] on div at bounding box center [832, 257] width 29 height 29
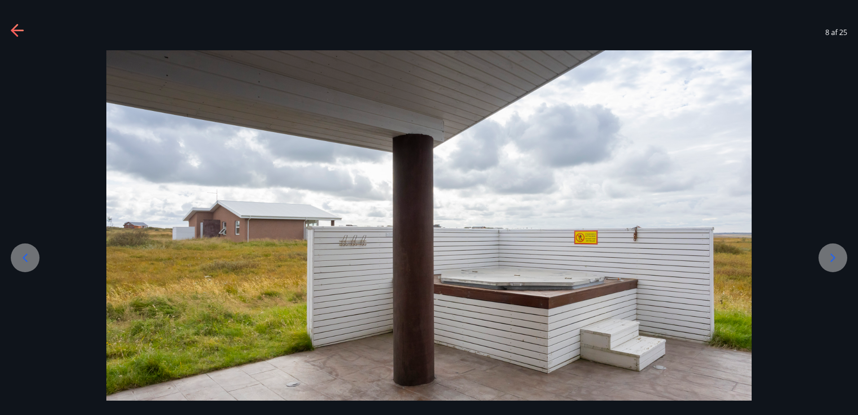
click at [831, 257] on icon at bounding box center [833, 257] width 14 height 14
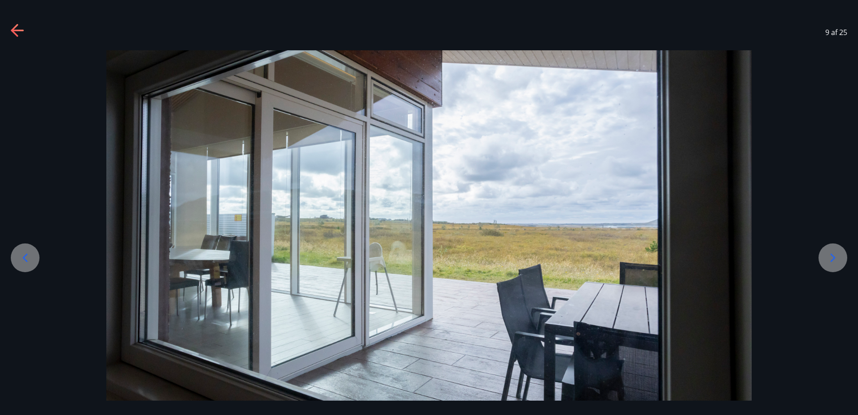
click at [831, 257] on icon at bounding box center [833, 257] width 14 height 14
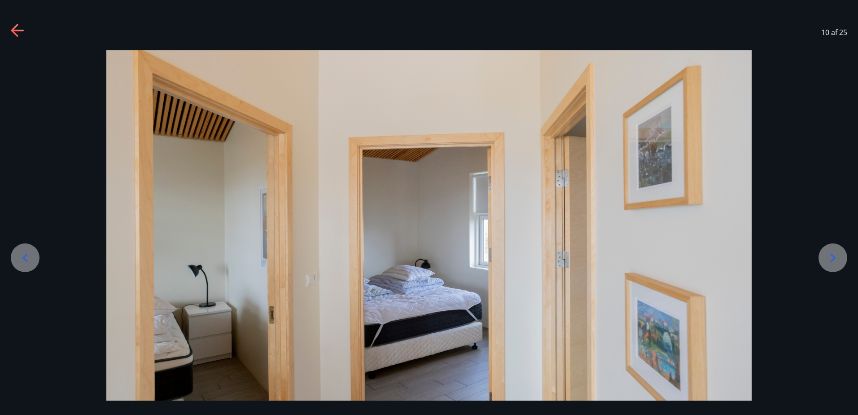
click at [831, 257] on icon at bounding box center [833, 257] width 14 height 14
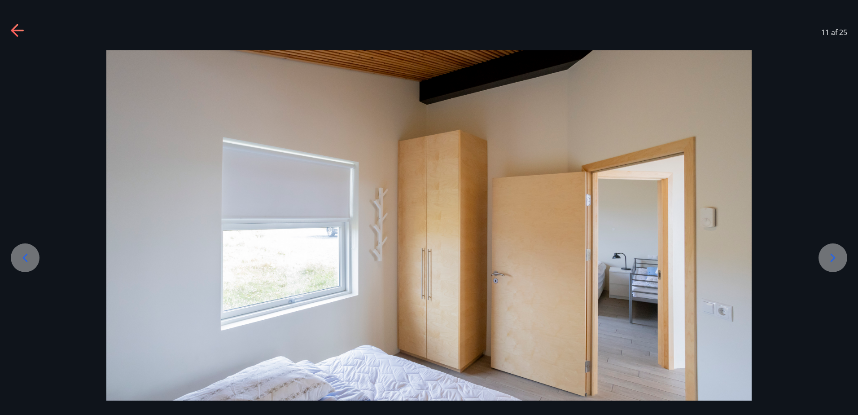
click at [831, 257] on icon at bounding box center [833, 257] width 14 height 14
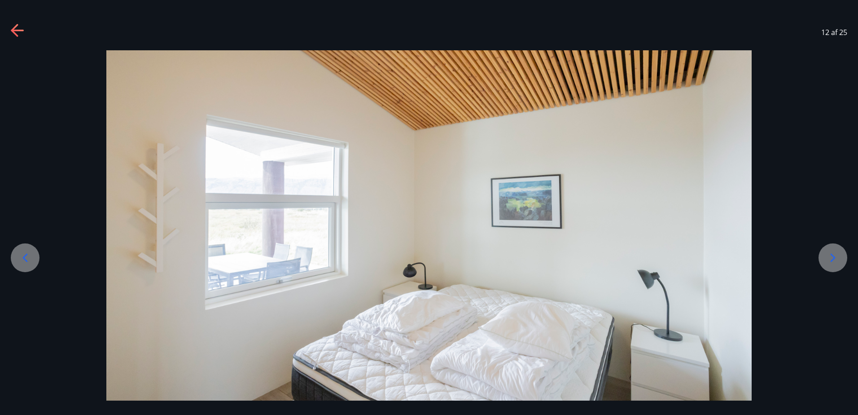
click at [831, 257] on icon at bounding box center [833, 257] width 14 height 14
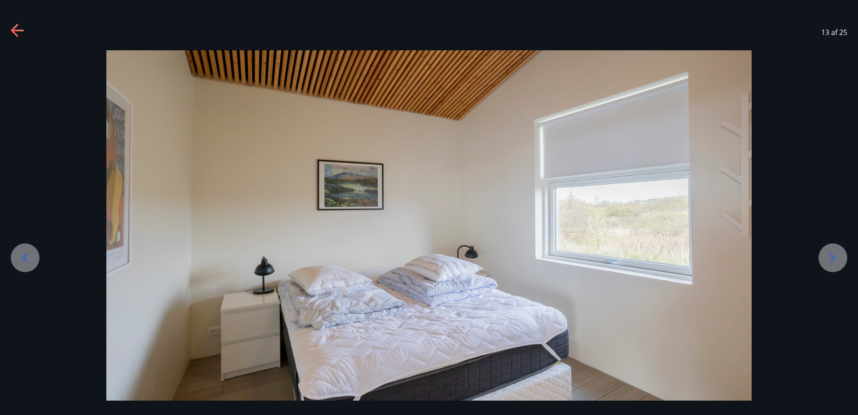
click at [831, 261] on icon at bounding box center [833, 257] width 14 height 14
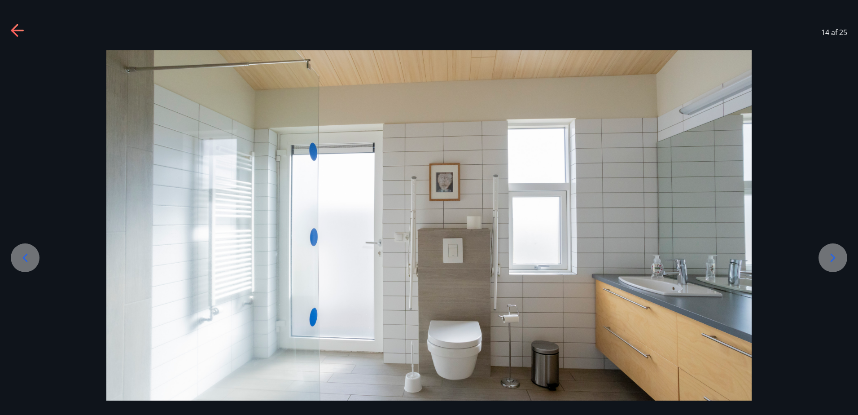
click at [828, 257] on icon at bounding box center [833, 257] width 14 height 14
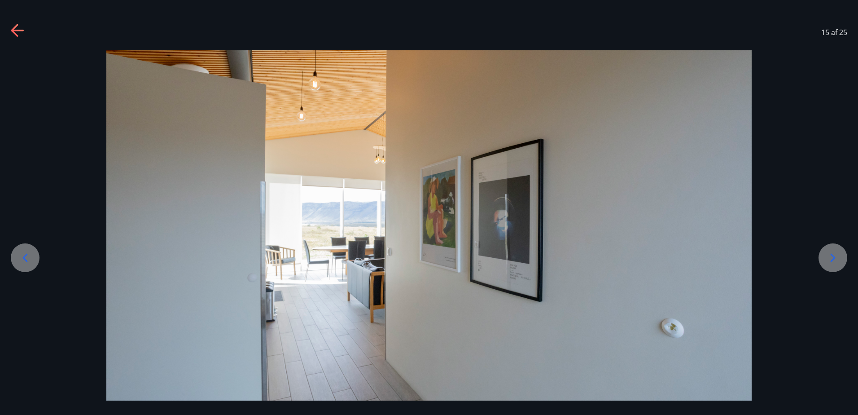
click at [828, 257] on icon at bounding box center [833, 257] width 14 height 14
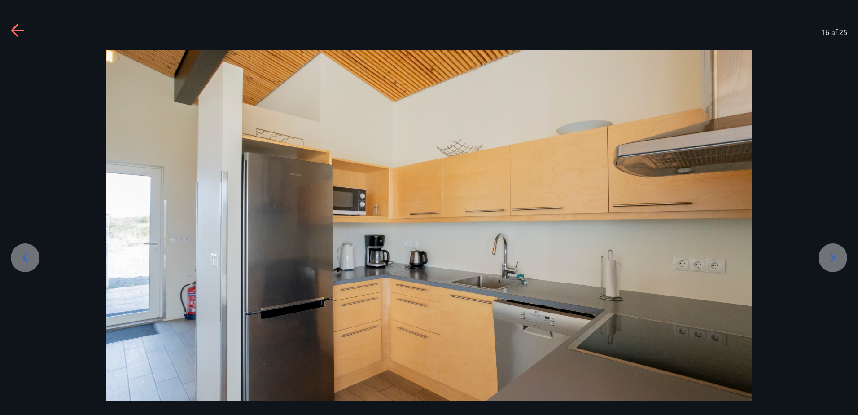
click at [828, 257] on icon at bounding box center [833, 257] width 14 height 14
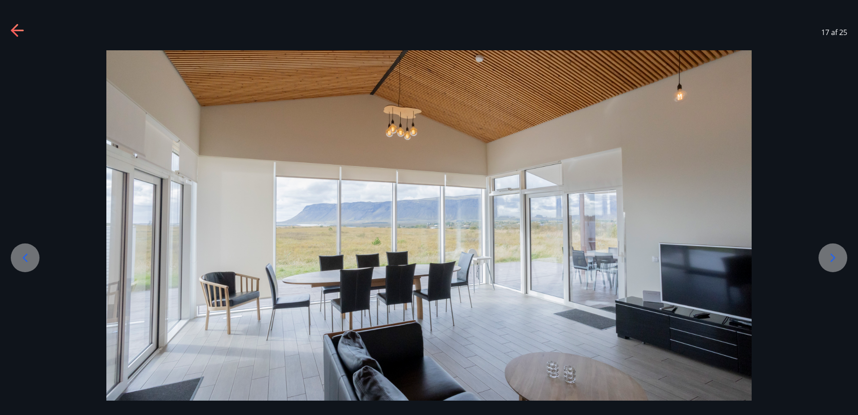
click at [828, 257] on icon at bounding box center [833, 257] width 14 height 14
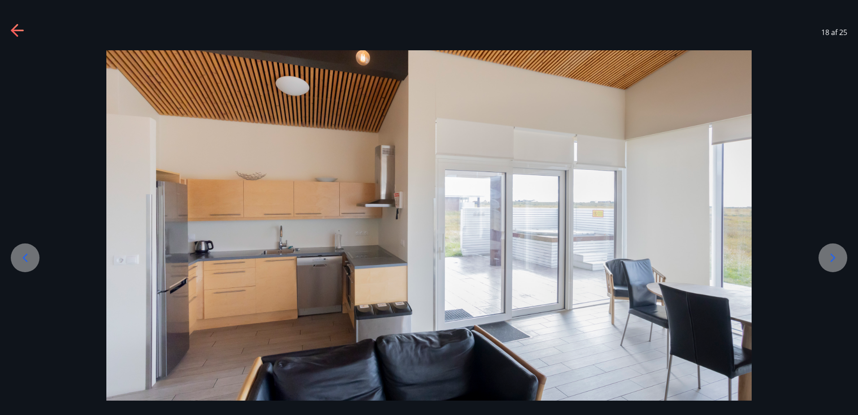
click at [828, 257] on icon at bounding box center [833, 257] width 14 height 14
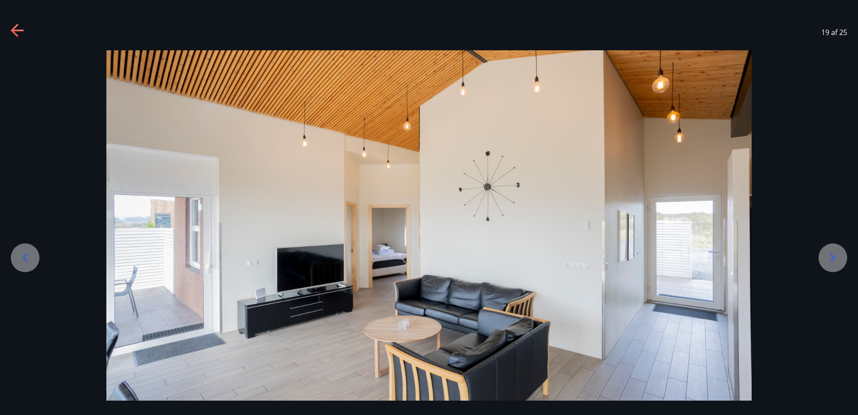
click at [828, 257] on icon at bounding box center [833, 257] width 14 height 14
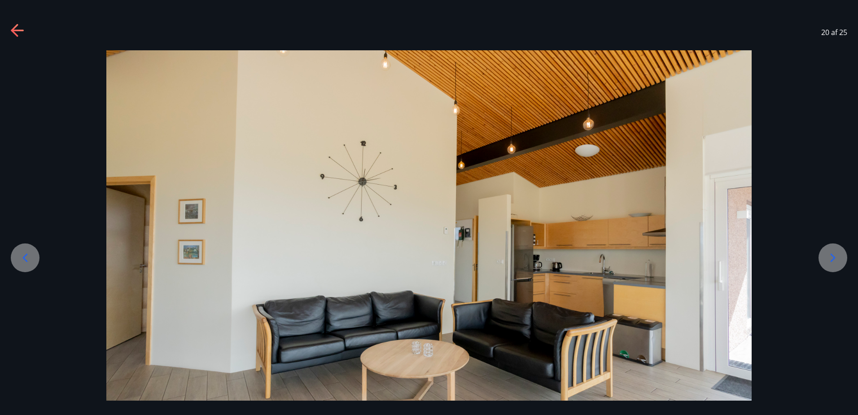
click at [828, 257] on icon at bounding box center [833, 257] width 14 height 14
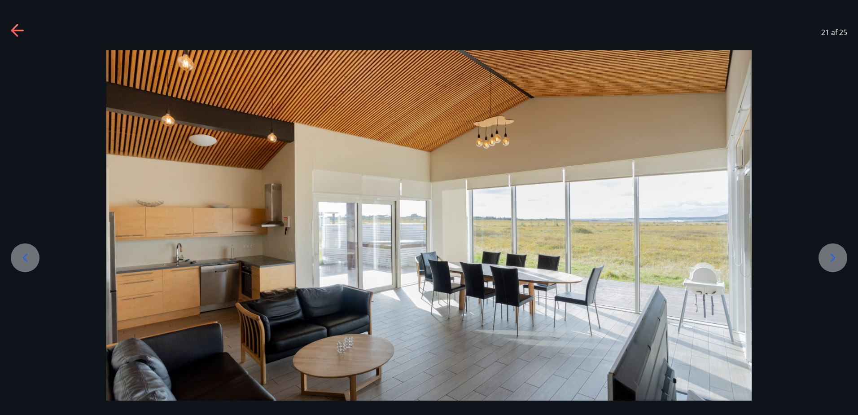
click at [828, 257] on icon at bounding box center [833, 257] width 14 height 14
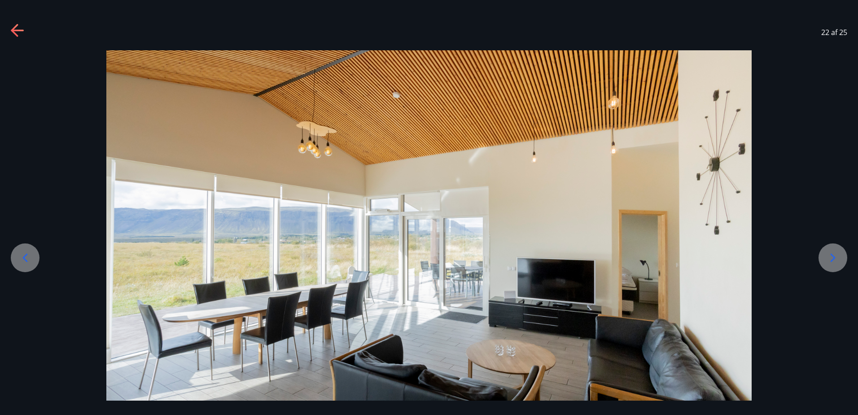
click at [828, 257] on icon at bounding box center [833, 257] width 14 height 14
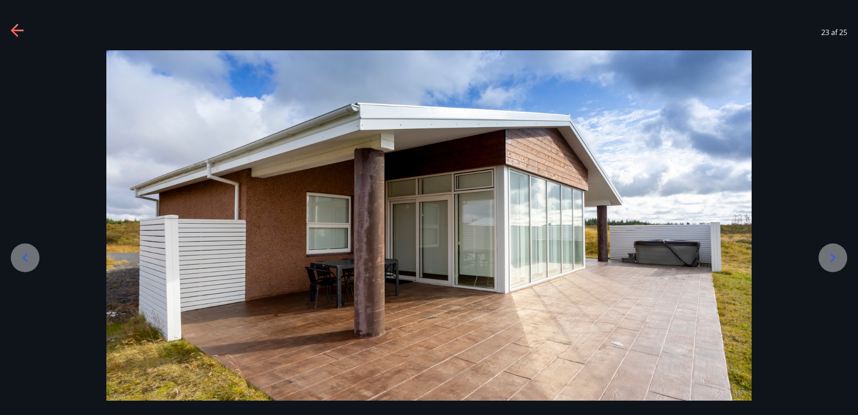
click at [830, 257] on icon at bounding box center [833, 257] width 14 height 14
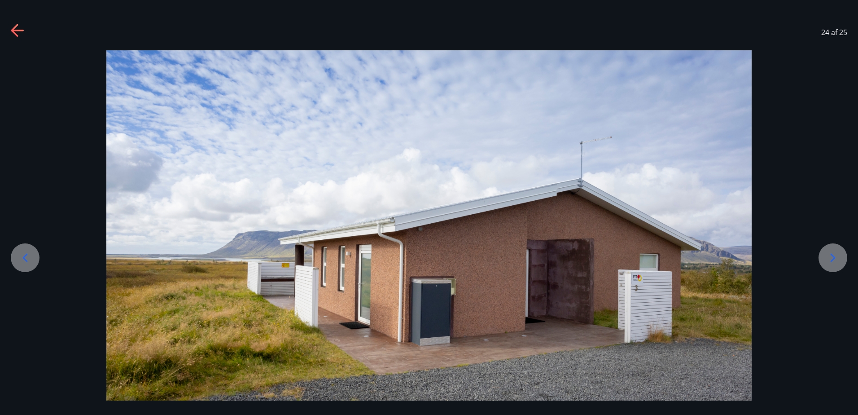
click at [831, 259] on icon at bounding box center [833, 257] width 14 height 14
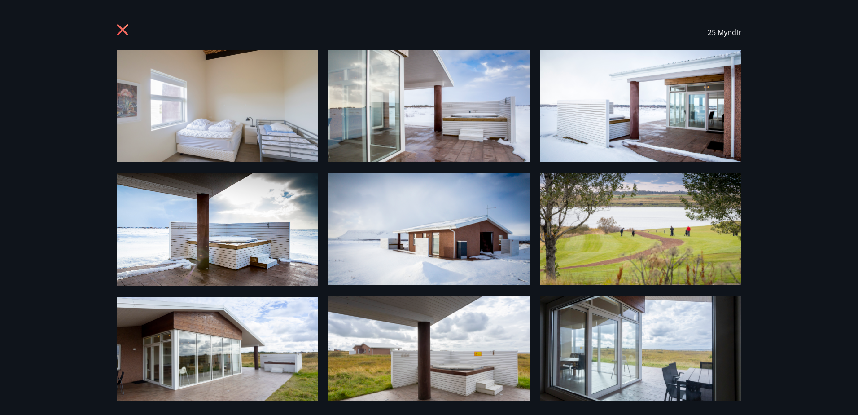
click at [119, 28] on icon at bounding box center [124, 31] width 14 height 14
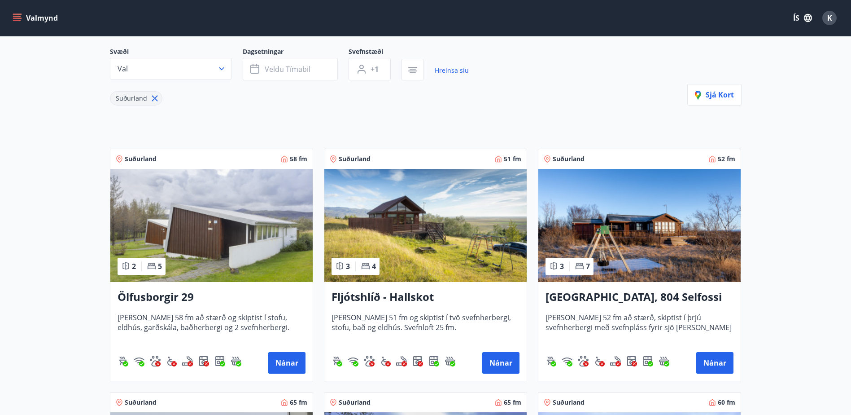
scroll to position [90, 0]
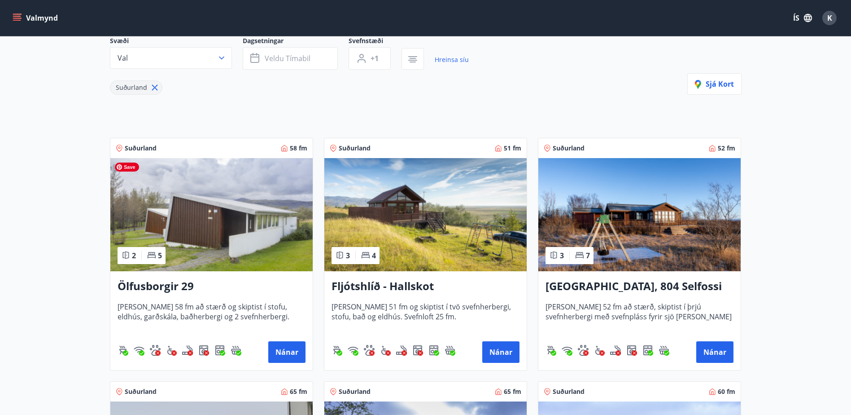
click at [237, 257] on img at bounding box center [211, 214] width 202 height 113
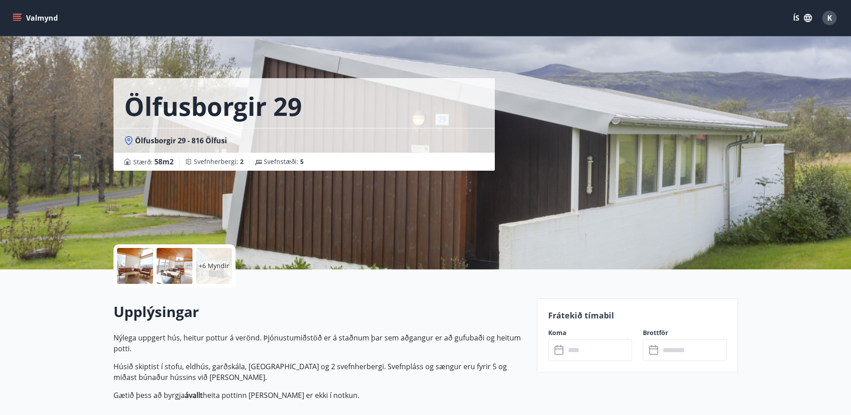
click at [132, 270] on div at bounding box center [135, 266] width 36 height 36
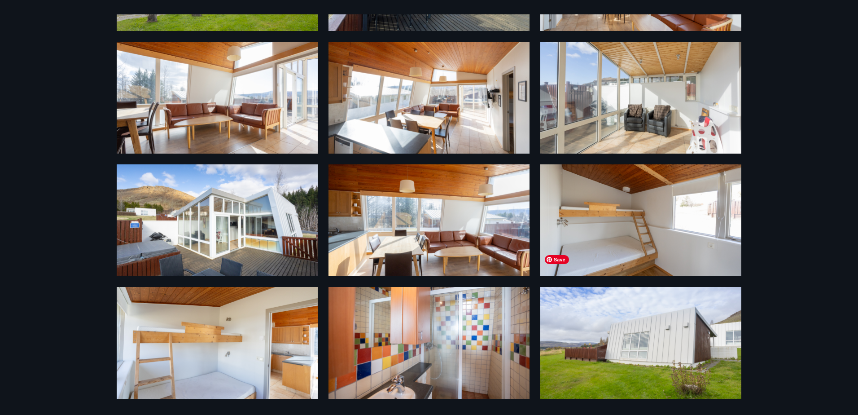
scroll to position [132, 0]
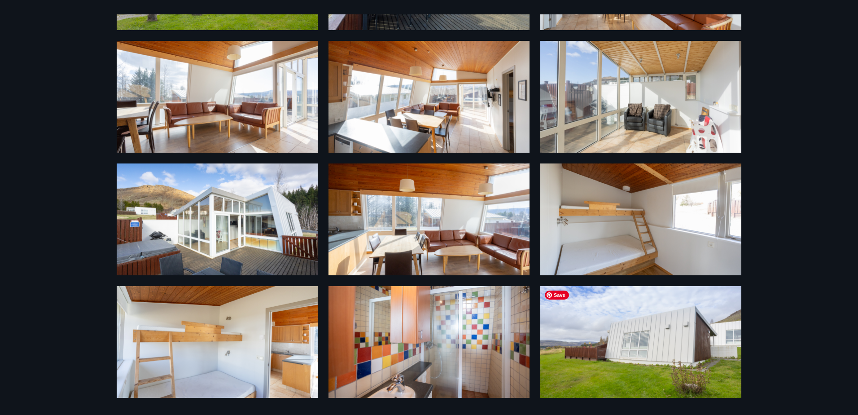
drag, startPoint x: 550, startPoint y: 293, endPoint x: 427, endPoint y: 281, distance: 123.5
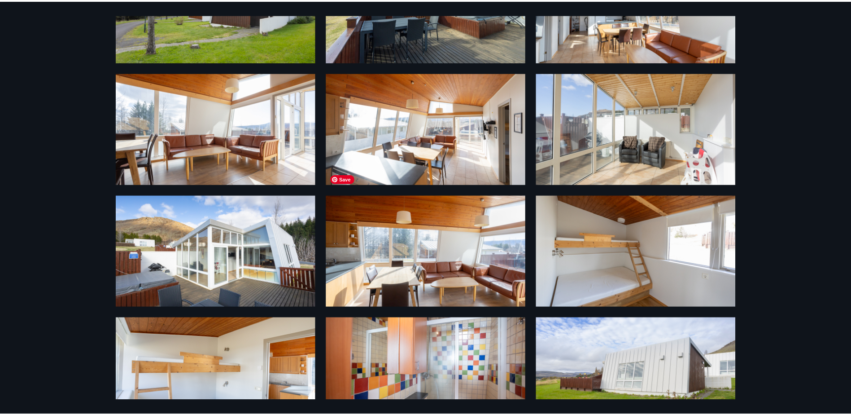
scroll to position [87, 0]
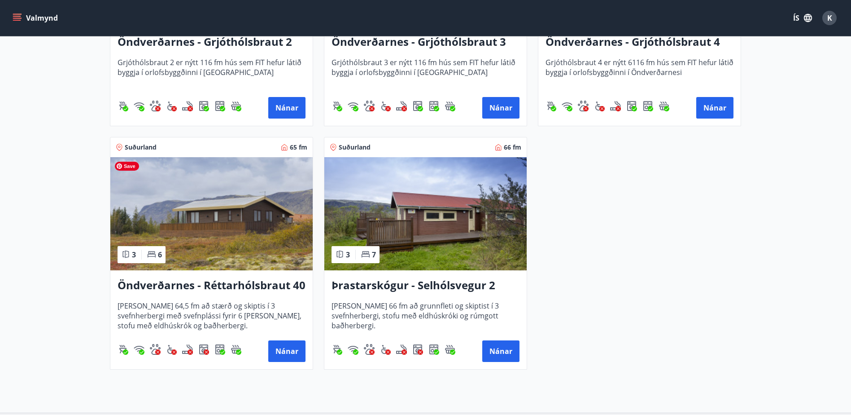
scroll to position [1077, 0]
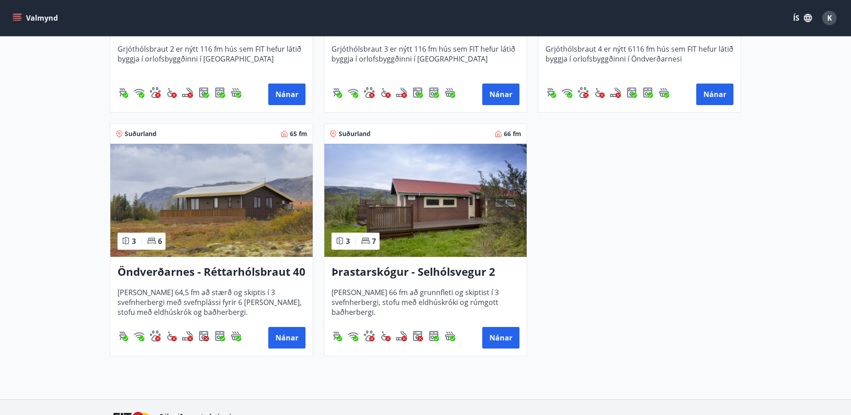
click at [214, 271] on h3 "Öndverðarnes - Réttarhólsbraut 40" at bounding box center [212, 272] width 188 height 16
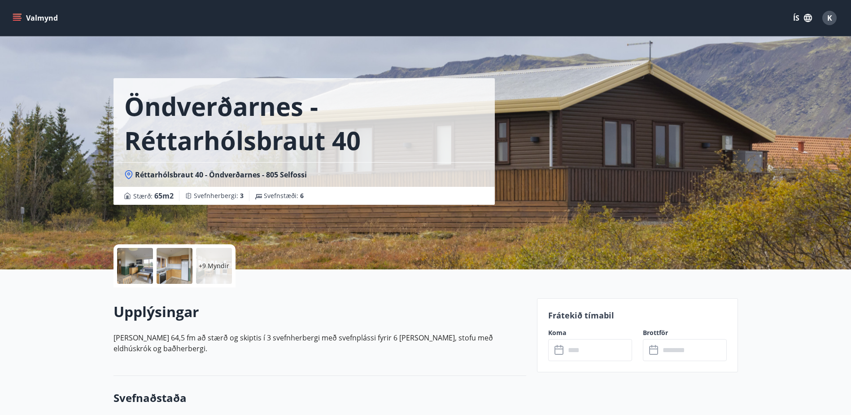
click at [136, 269] on div at bounding box center [135, 266] width 36 height 36
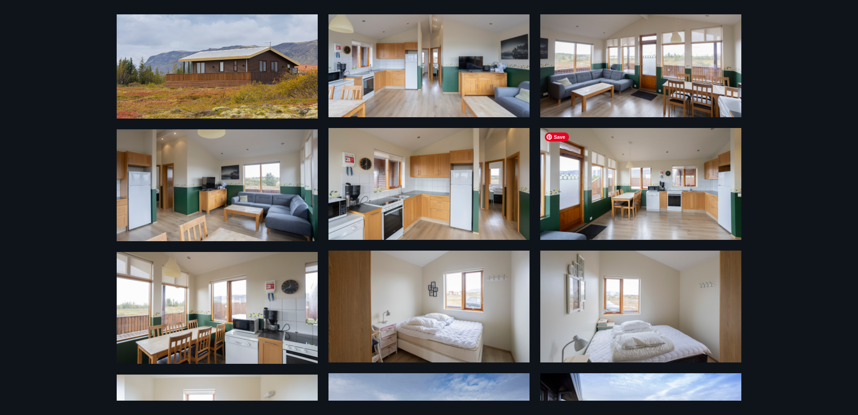
scroll to position [31, 0]
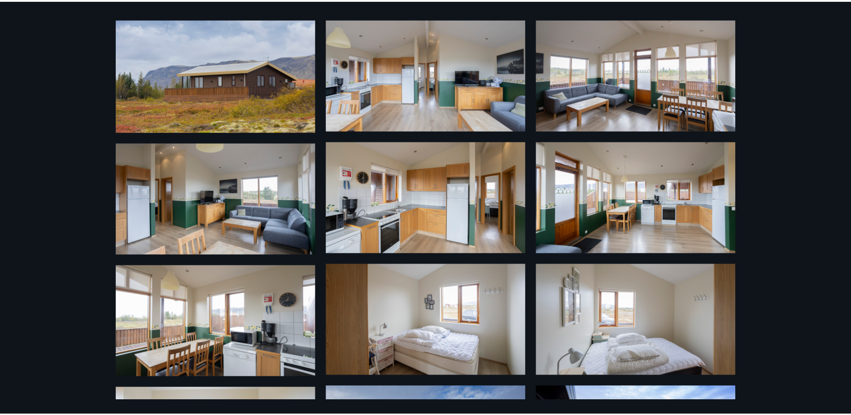
scroll to position [1, 0]
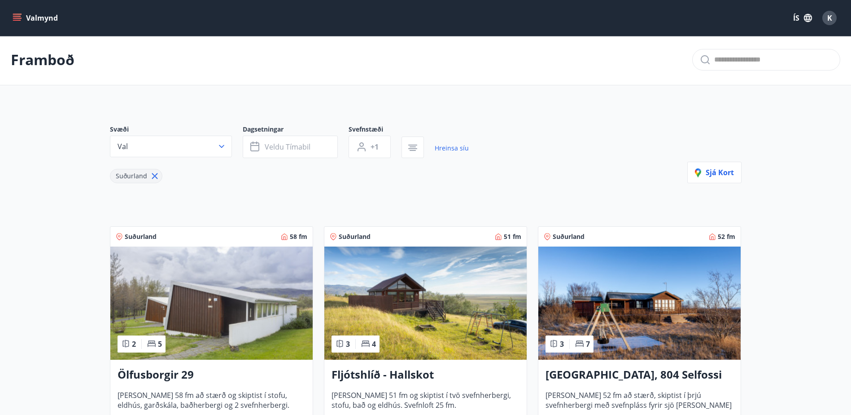
click at [13, 13] on button "Valmynd" at bounding box center [36, 18] width 51 height 16
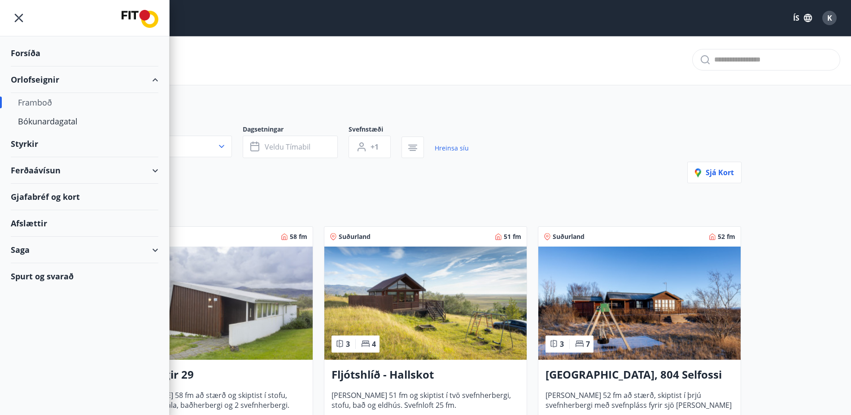
click at [51, 168] on div "Ferðaávísun" at bounding box center [85, 170] width 148 height 26
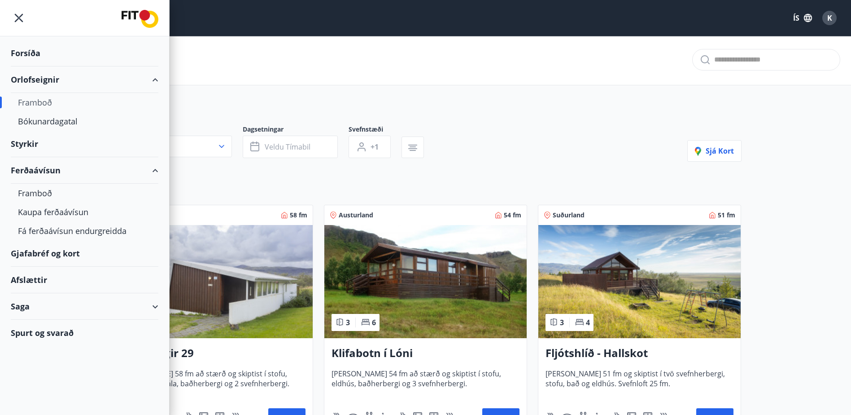
click at [155, 171] on div "Ferðaávísun" at bounding box center [85, 170] width 148 height 26
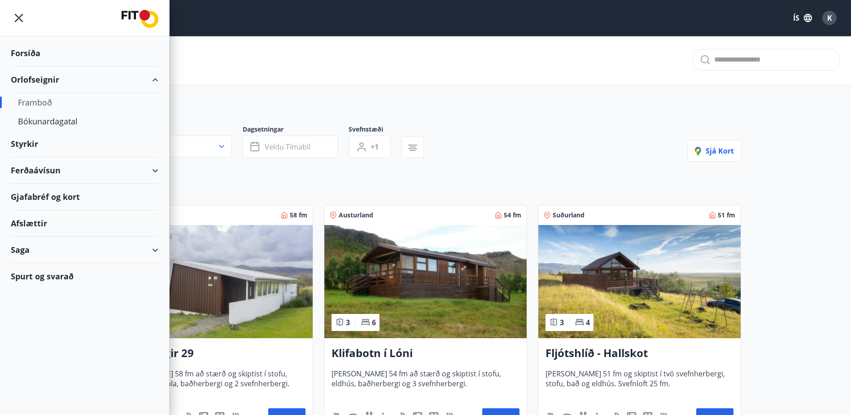
click at [43, 168] on div "Ferðaávísun" at bounding box center [85, 170] width 148 height 26
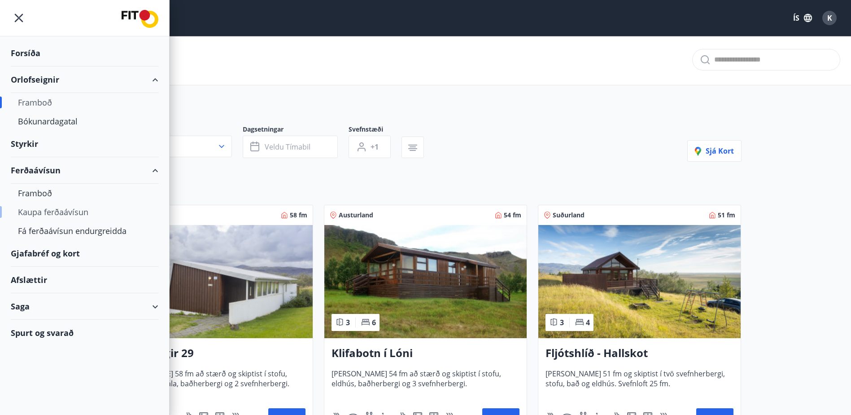
click at [76, 211] on div "Kaupa ferðaávísun" at bounding box center [84, 211] width 133 height 19
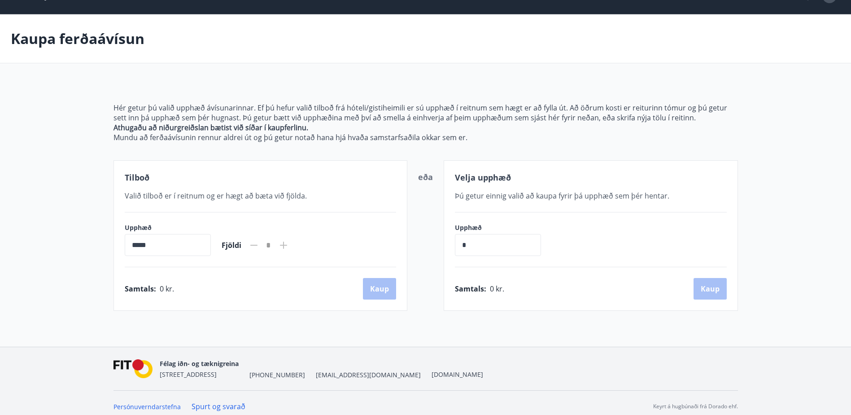
scroll to position [29, 0]
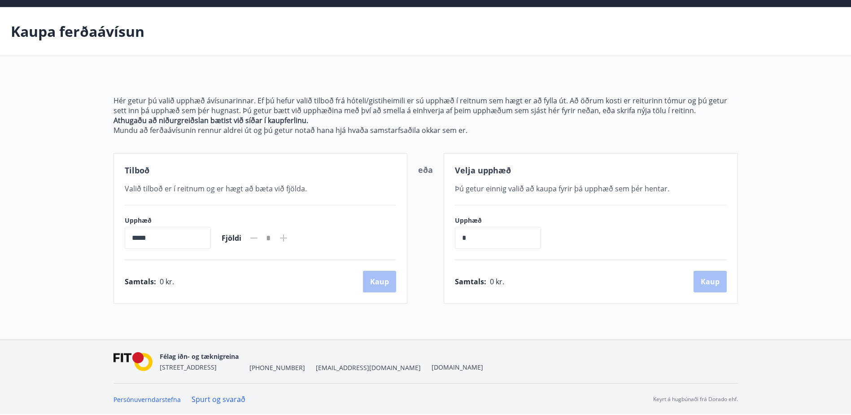
click at [171, 234] on input "*****" at bounding box center [168, 238] width 86 height 22
click at [171, 235] on input "*****" at bounding box center [168, 238] width 86 height 22
click at [170, 236] on input "*****" at bounding box center [168, 238] width 86 height 22
click at [149, 239] on input "*****" at bounding box center [168, 238] width 86 height 22
click at [135, 238] on input "*****" at bounding box center [168, 238] width 86 height 22
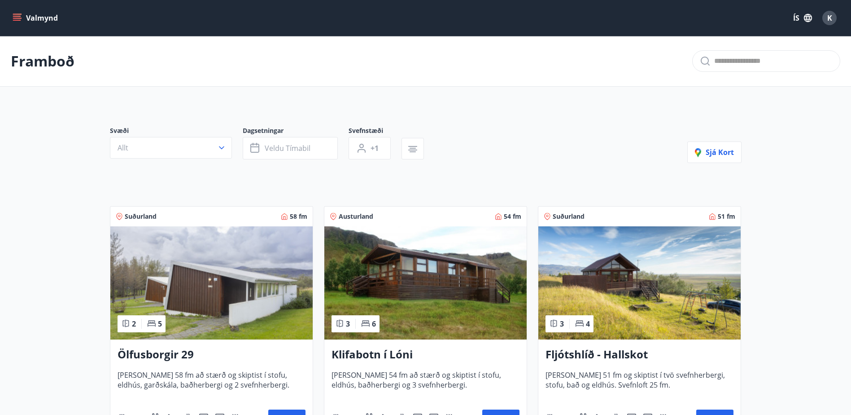
click at [16, 17] on icon "menu" at bounding box center [17, 16] width 8 height 1
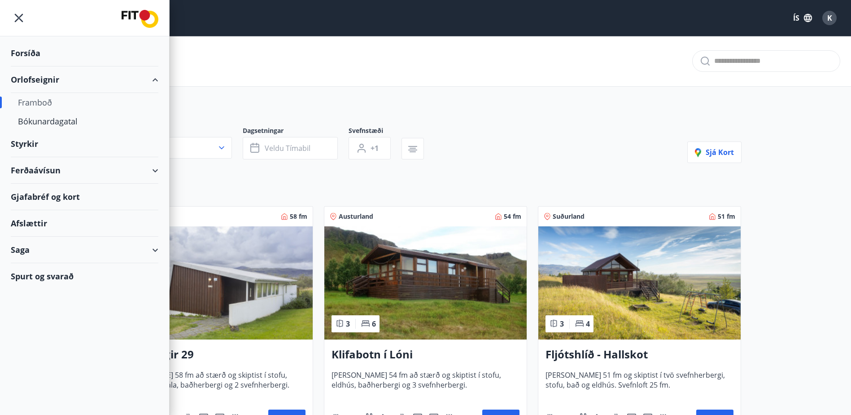
click at [72, 195] on div "Gjafabréf og kort" at bounding box center [85, 197] width 148 height 26
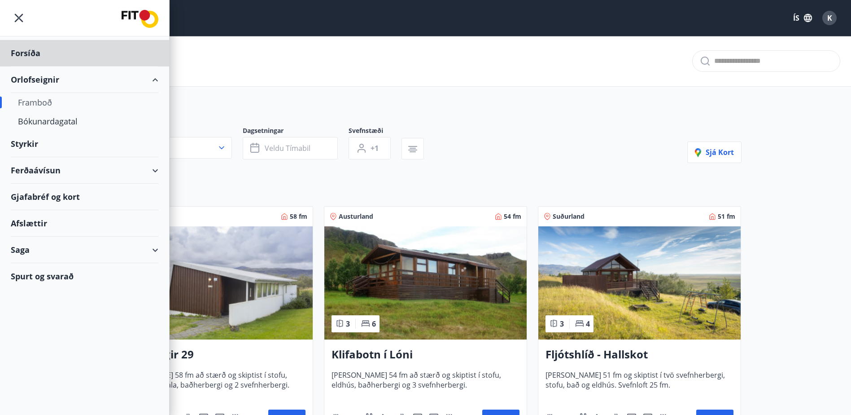
click at [29, 138] on div "Styrkir" at bounding box center [85, 144] width 148 height 26
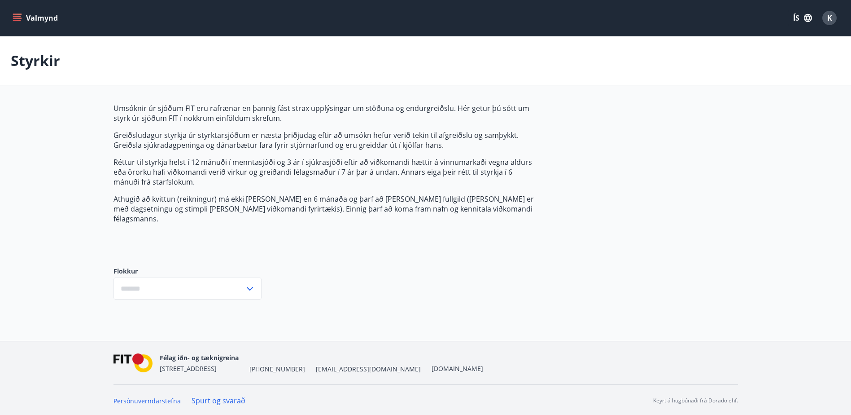
type input "***"
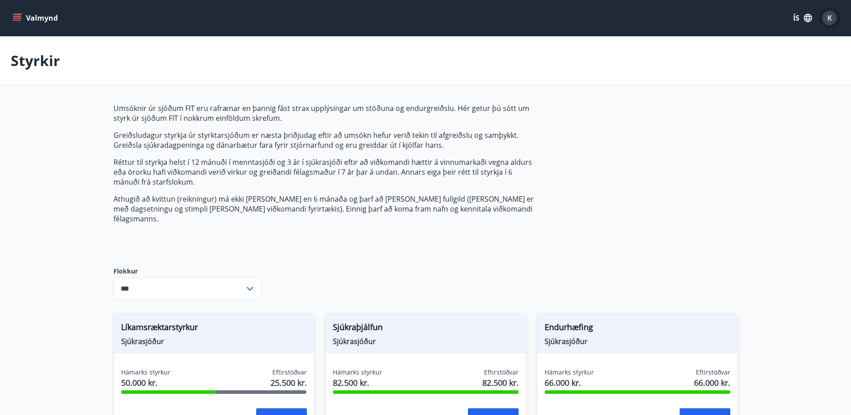
click at [826, 16] on div "K" at bounding box center [830, 18] width 14 height 14
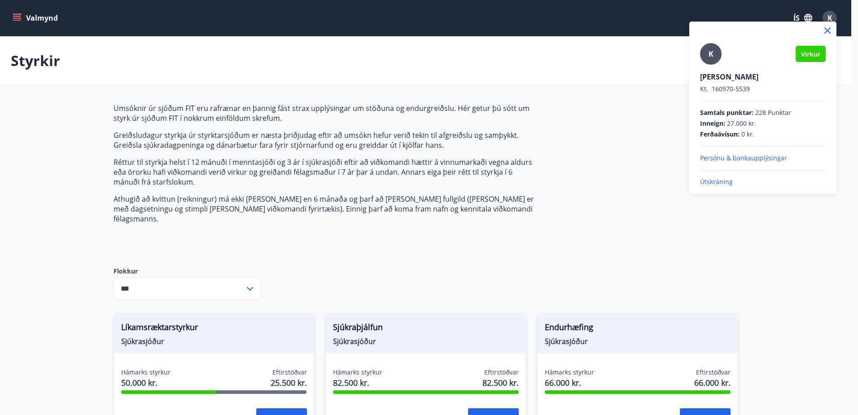
click at [710, 177] on p "Útskráning" at bounding box center [763, 181] width 126 height 9
